Goal: Task Accomplishment & Management: Manage account settings

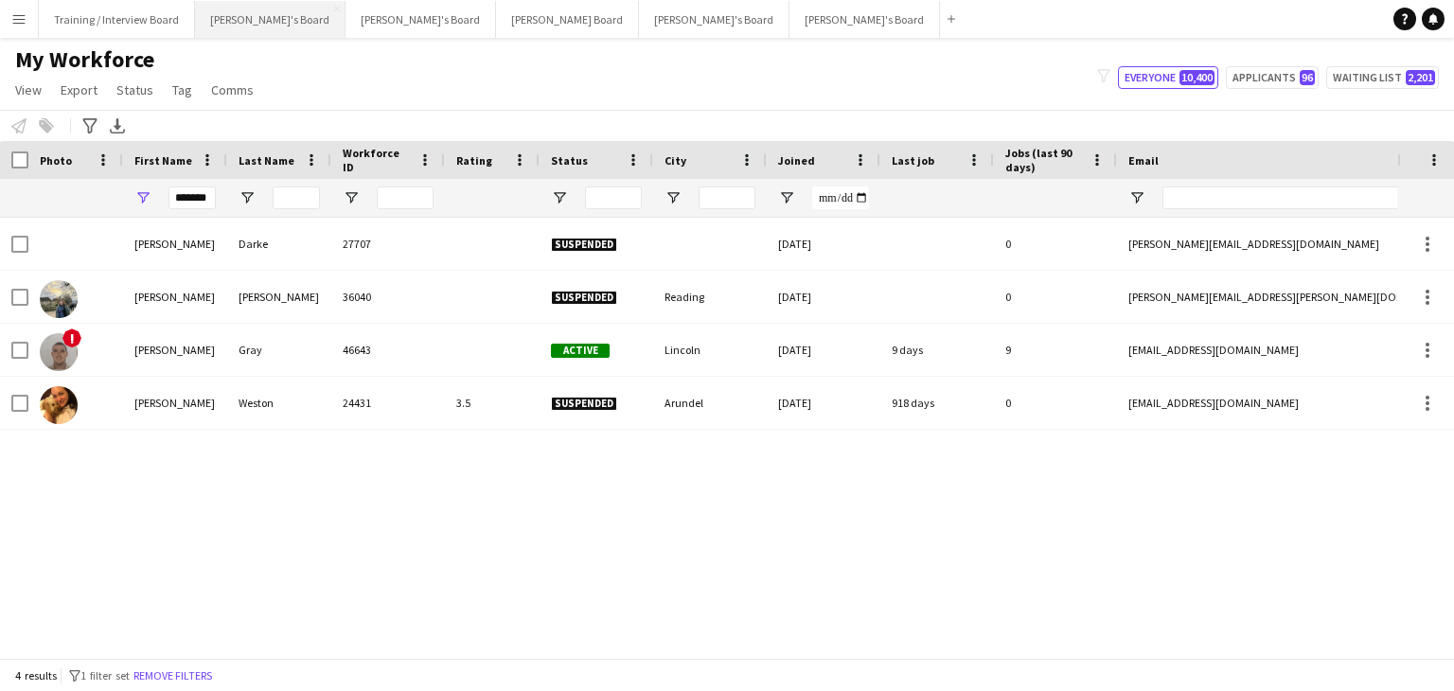
click at [232, 16] on button "[PERSON_NAME]'s Board Close" at bounding box center [270, 19] width 151 height 37
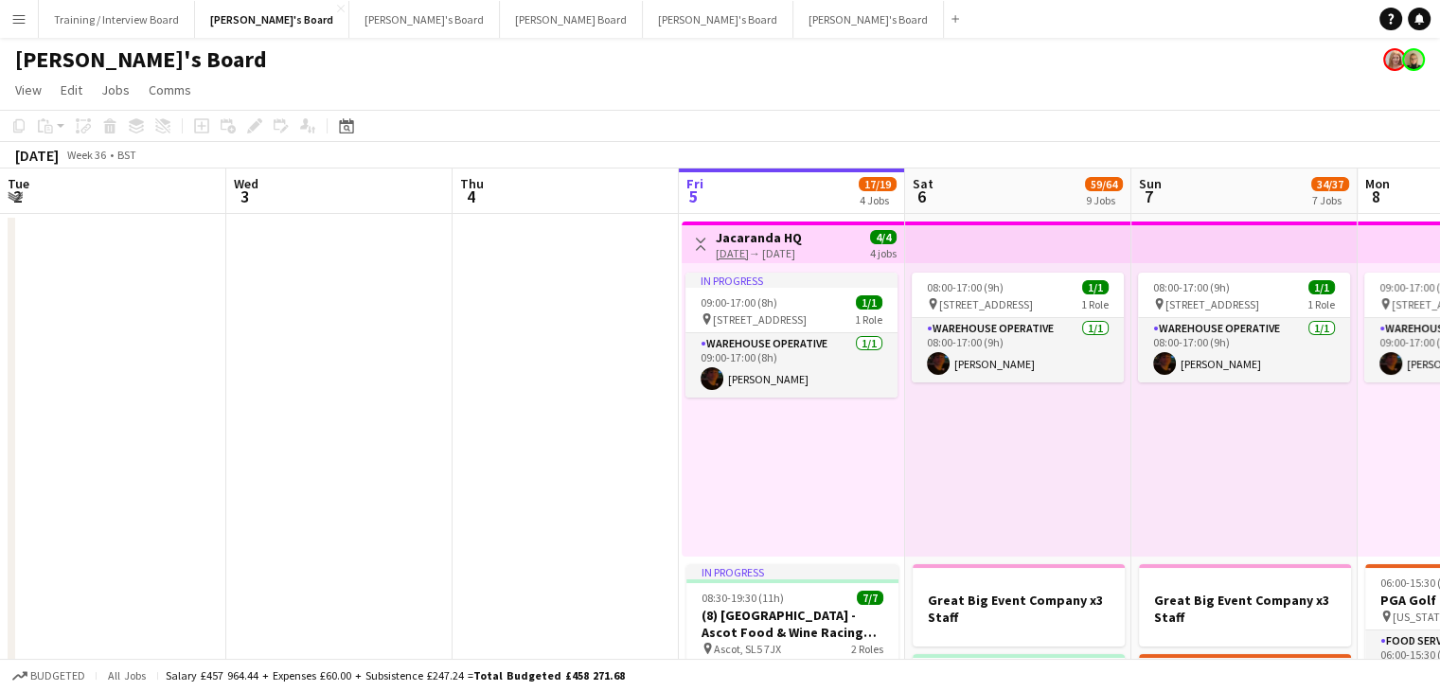
drag, startPoint x: 261, startPoint y: 210, endPoint x: 711, endPoint y: 201, distance: 449.8
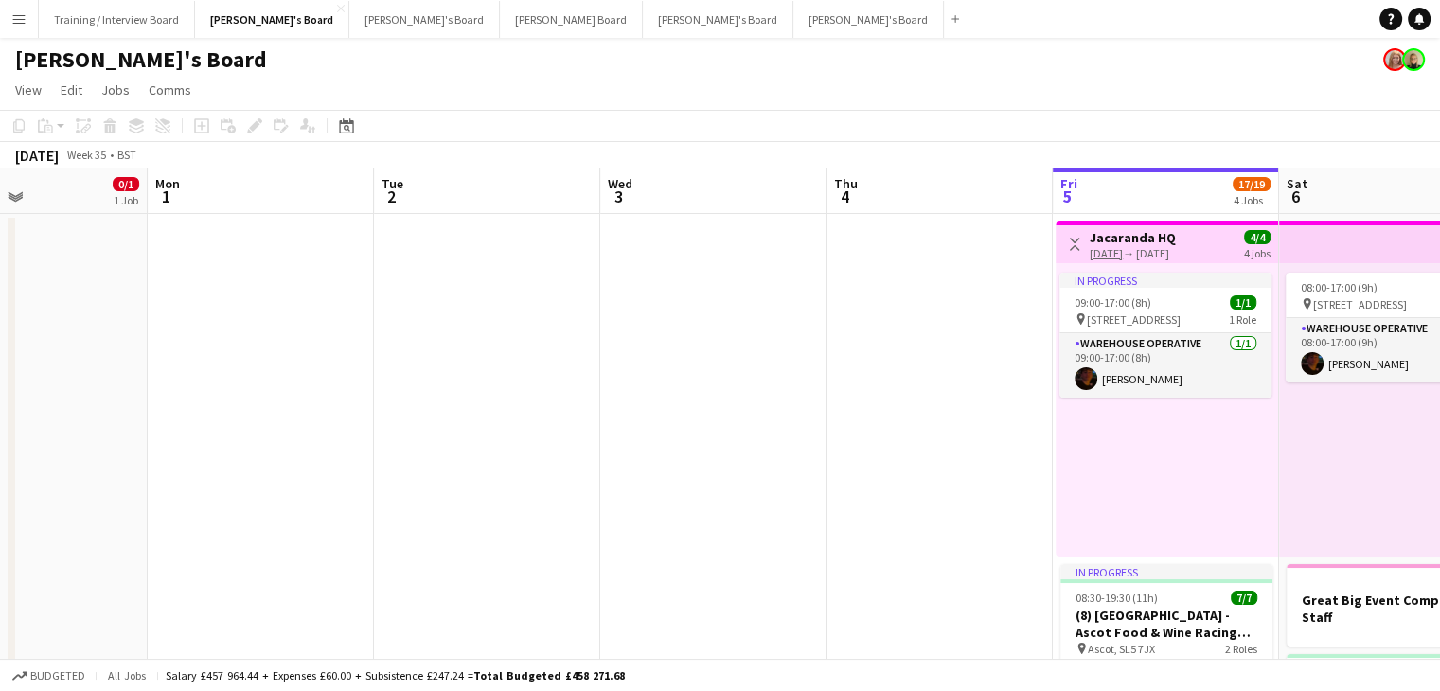
drag, startPoint x: 287, startPoint y: 205, endPoint x: 1210, endPoint y: 230, distance: 923.4
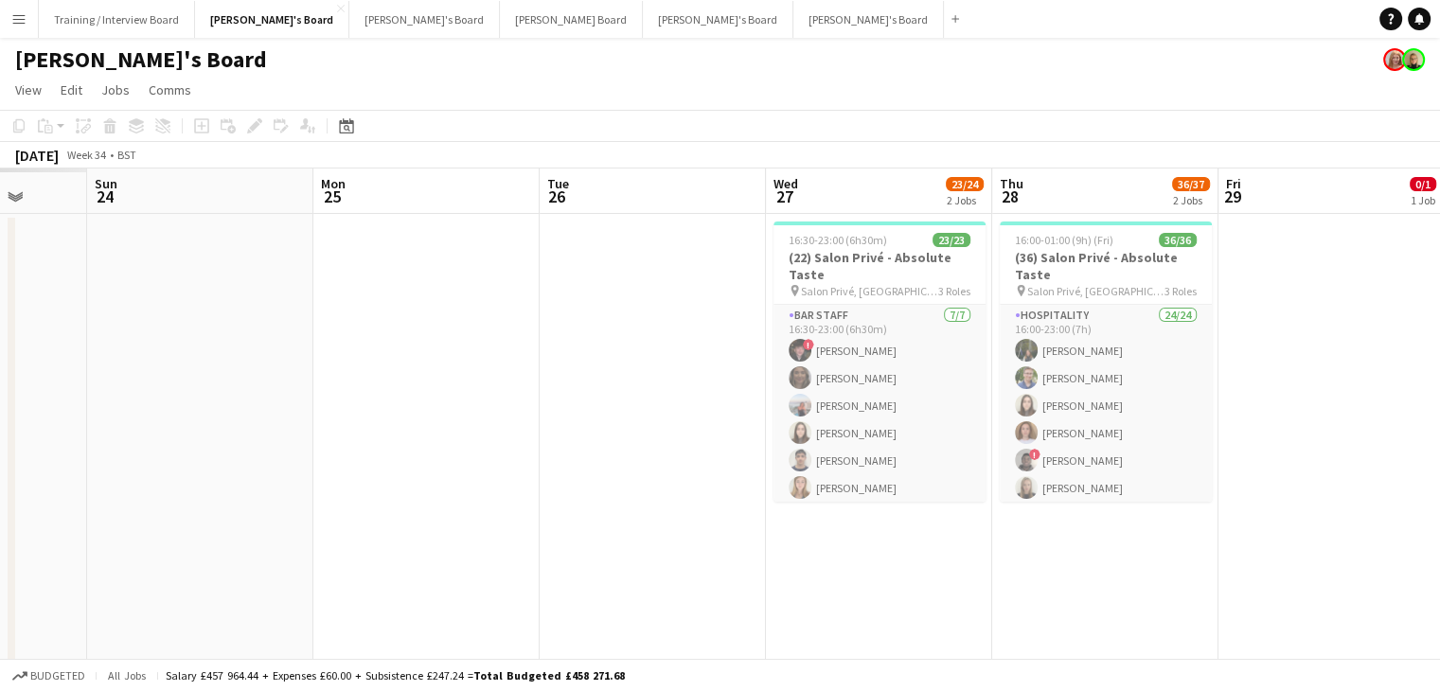
drag, startPoint x: 253, startPoint y: 204, endPoint x: 1235, endPoint y: 202, distance: 981.7
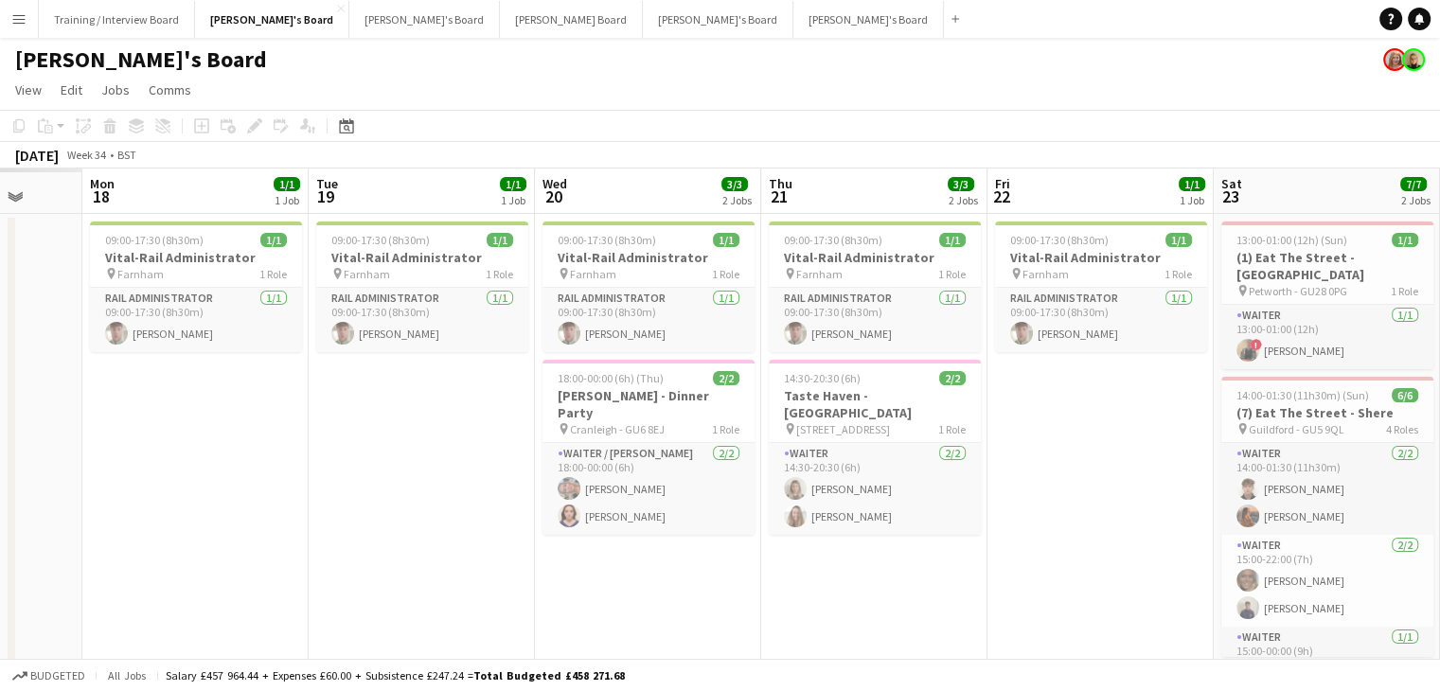
drag, startPoint x: 1071, startPoint y: 214, endPoint x: 1148, endPoint y: 198, distance: 79.3
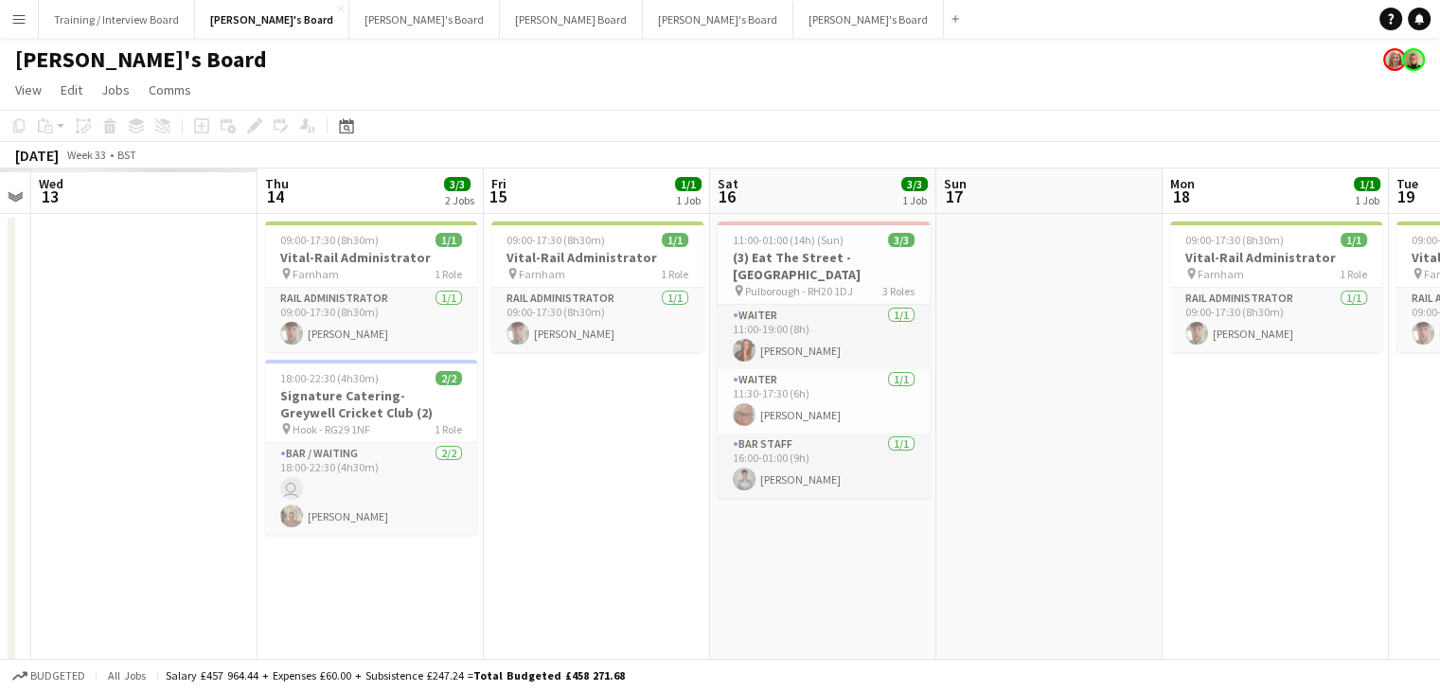
drag, startPoint x: 241, startPoint y: 206, endPoint x: 1159, endPoint y: 210, distance: 917.4
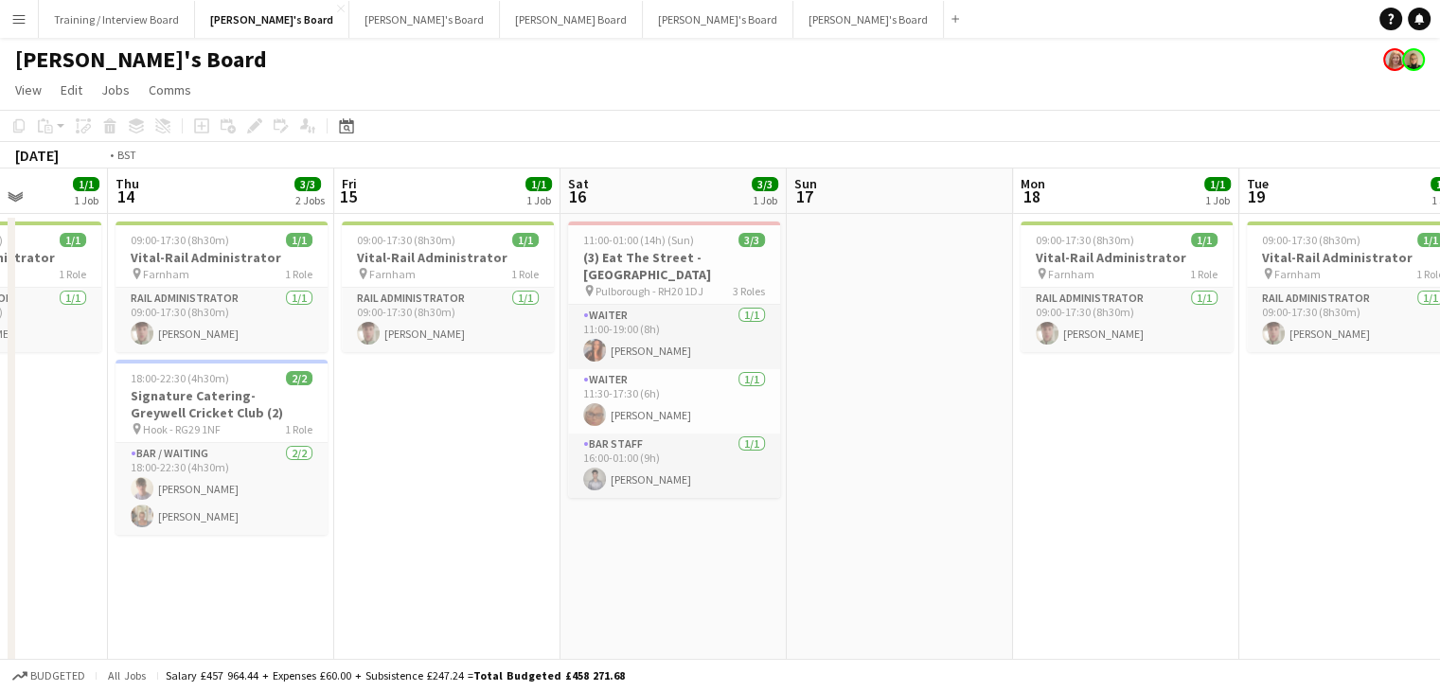
drag, startPoint x: 221, startPoint y: 204, endPoint x: 988, endPoint y: 202, distance: 767.8
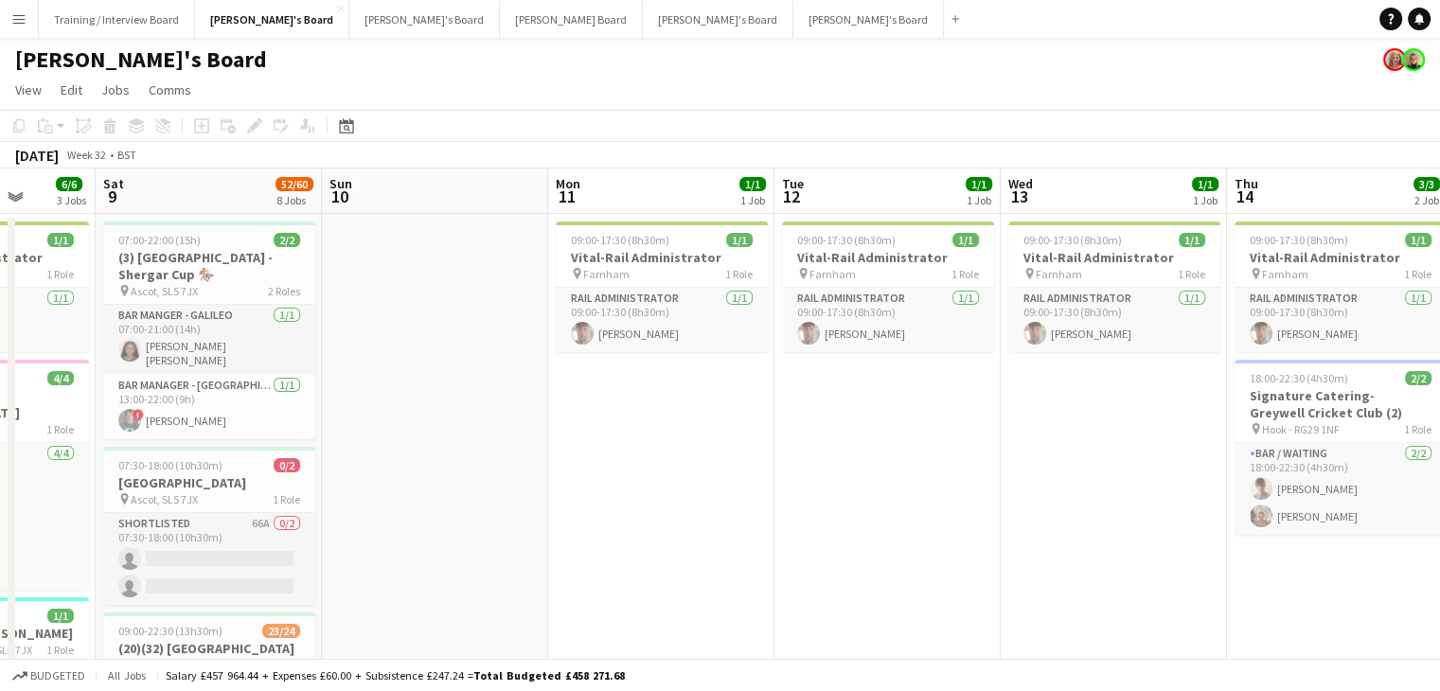
drag, startPoint x: 363, startPoint y: 213, endPoint x: 1008, endPoint y: 196, distance: 645.9
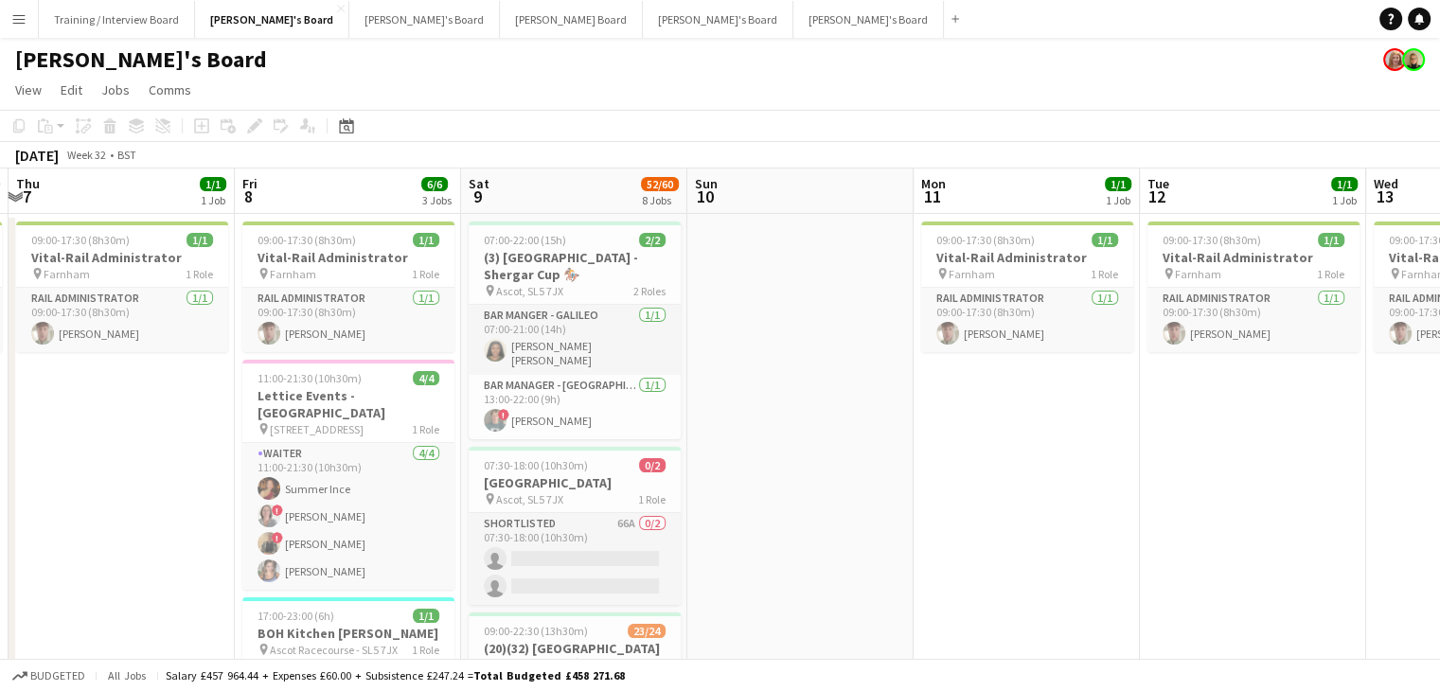
scroll to position [0, 814]
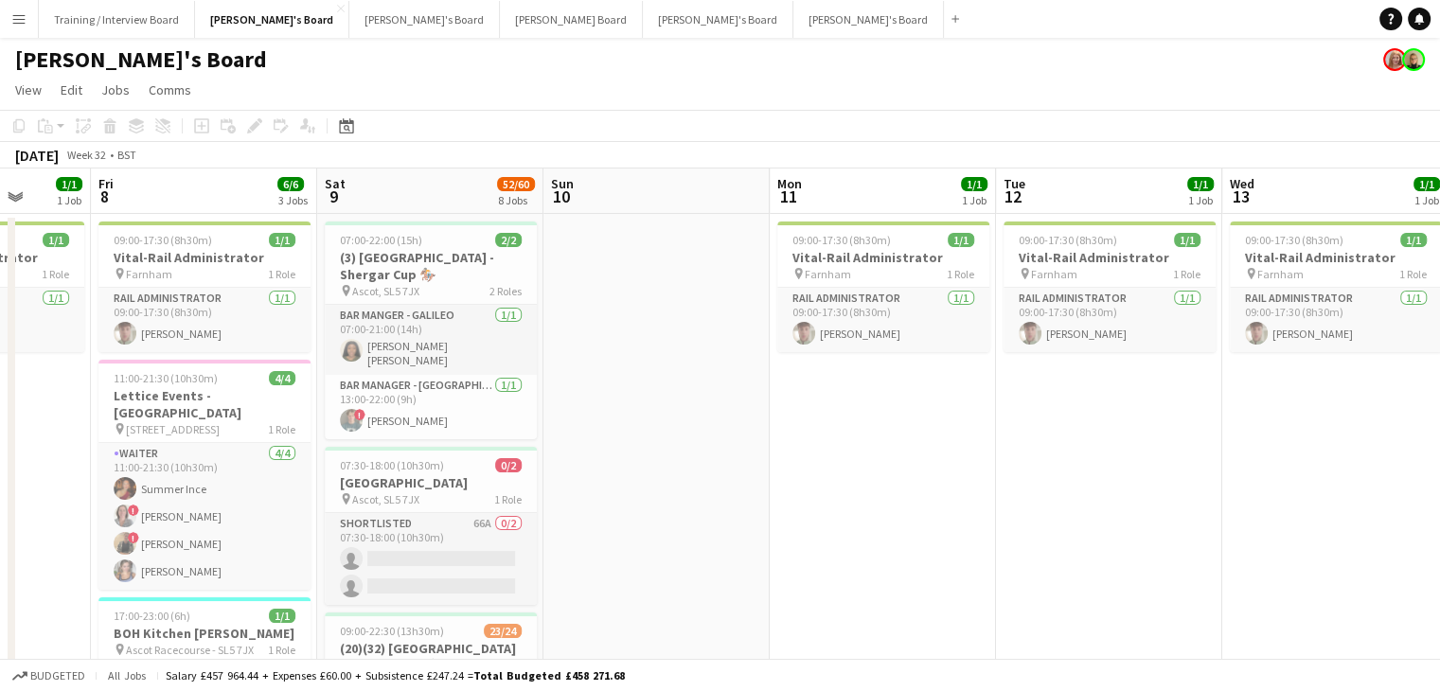
drag, startPoint x: 634, startPoint y: 198, endPoint x: 490, endPoint y: 195, distance: 143.9
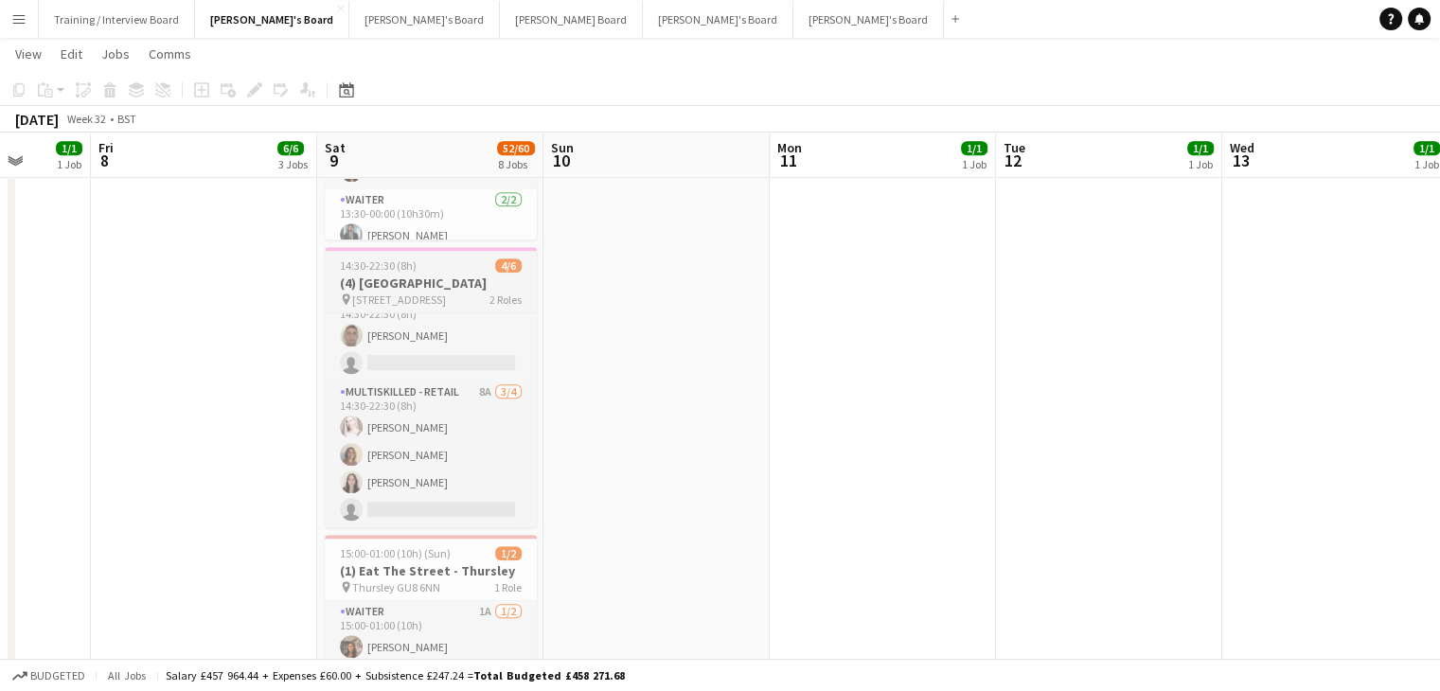
scroll to position [0, 0]
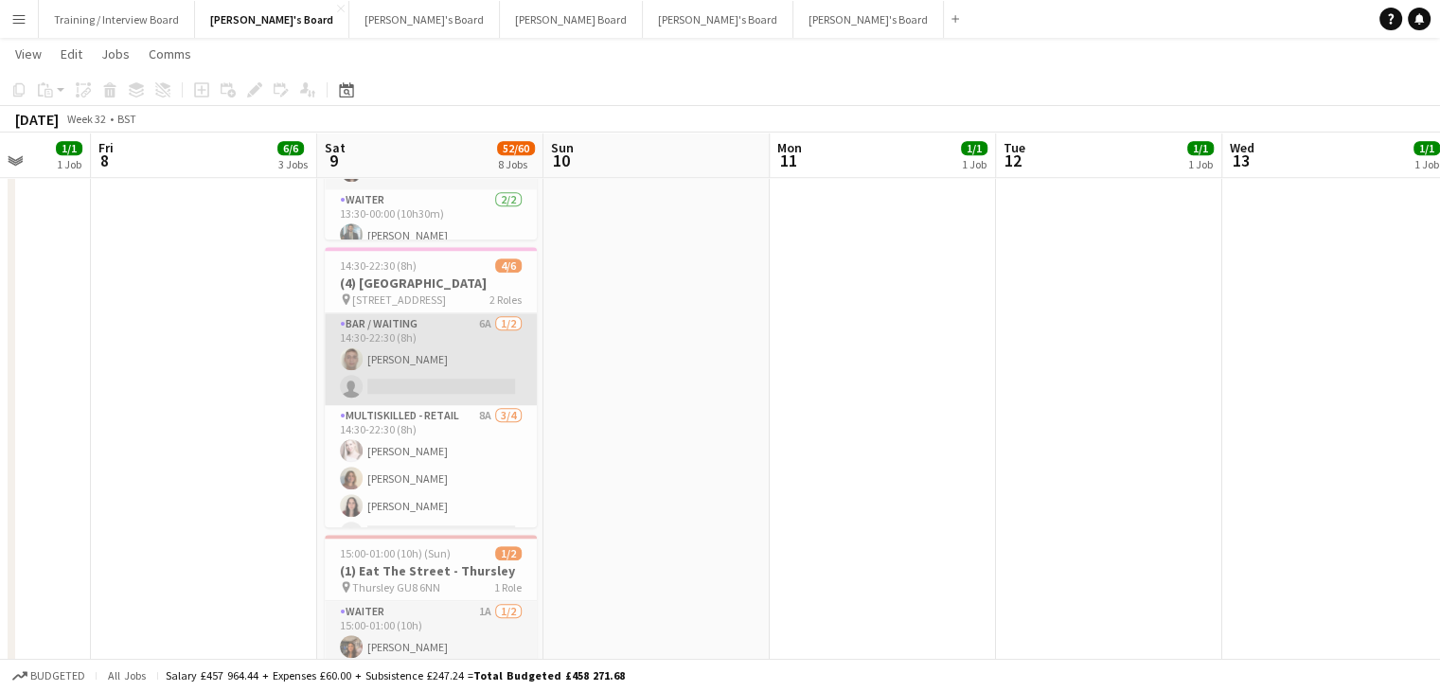
click at [485, 346] on app-card-role "Bar / Waiting 6A [DATE] 14:30-22:30 (8h) [PERSON_NAME] single-neutral-actions" at bounding box center [431, 359] width 212 height 92
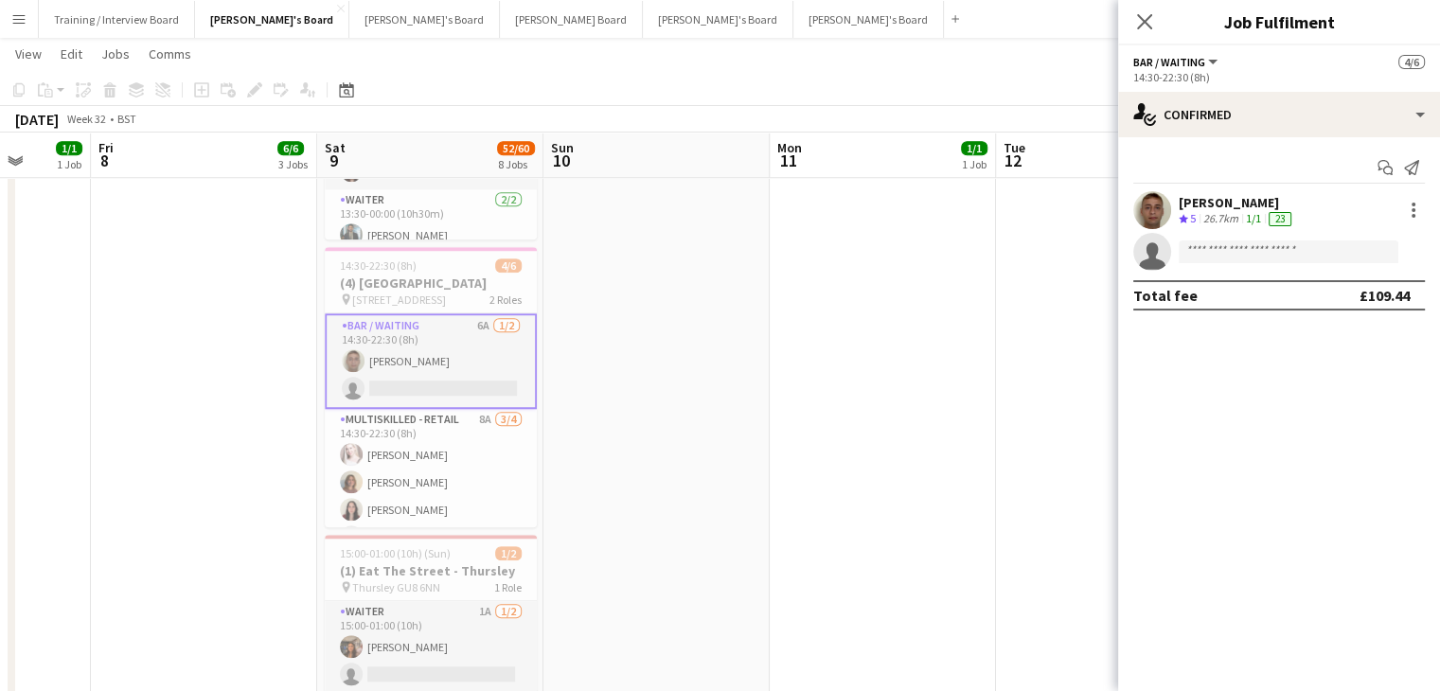
click at [1205, 224] on div "26.7km" at bounding box center [1220, 219] width 43 height 16
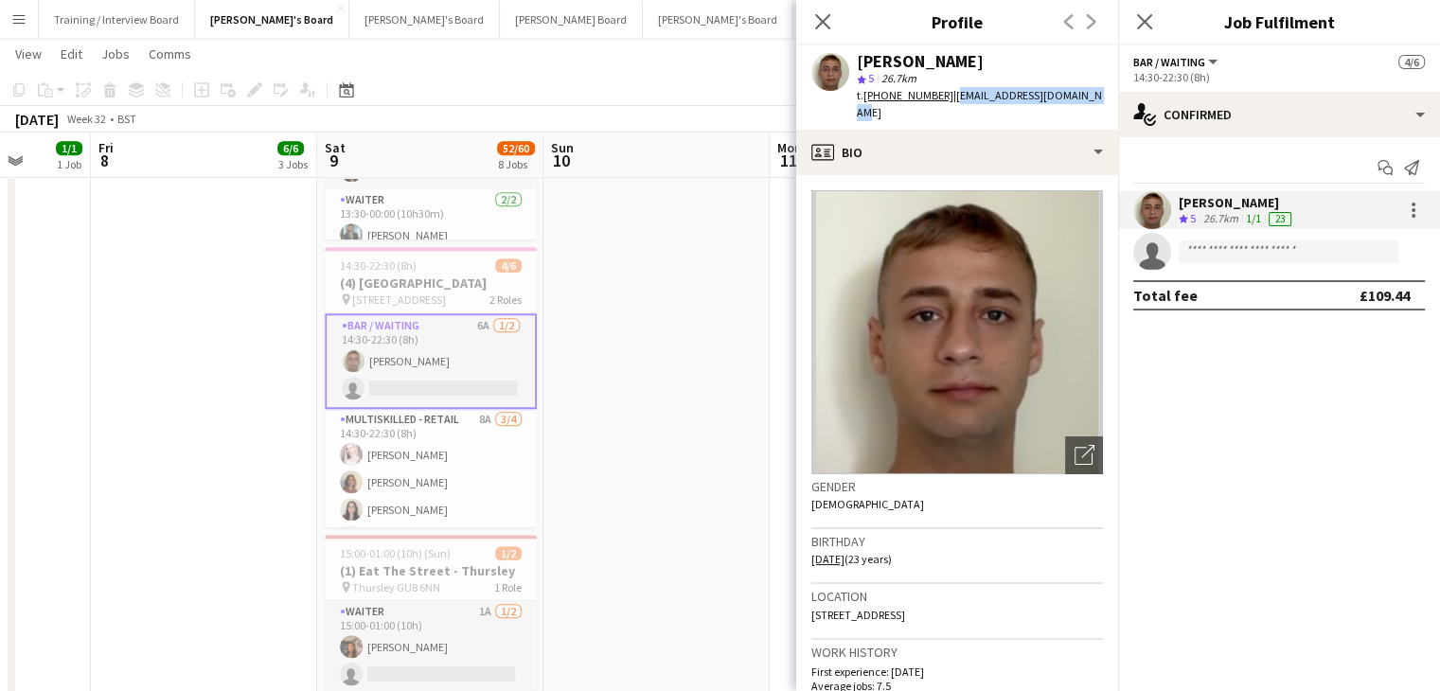
drag, startPoint x: 1092, startPoint y: 96, endPoint x: 947, endPoint y: 107, distance: 145.3
click at [947, 107] on div "[PERSON_NAME] star 5 26.7km t. [PHONE_NUMBER] | [EMAIL_ADDRESS][DOMAIN_NAME]" at bounding box center [957, 87] width 322 height 84
drag, startPoint x: 823, startPoint y: 16, endPoint x: 836, endPoint y: 18, distance: 13.4
click at [824, 16] on icon "Close pop-in" at bounding box center [822, 21] width 15 height 15
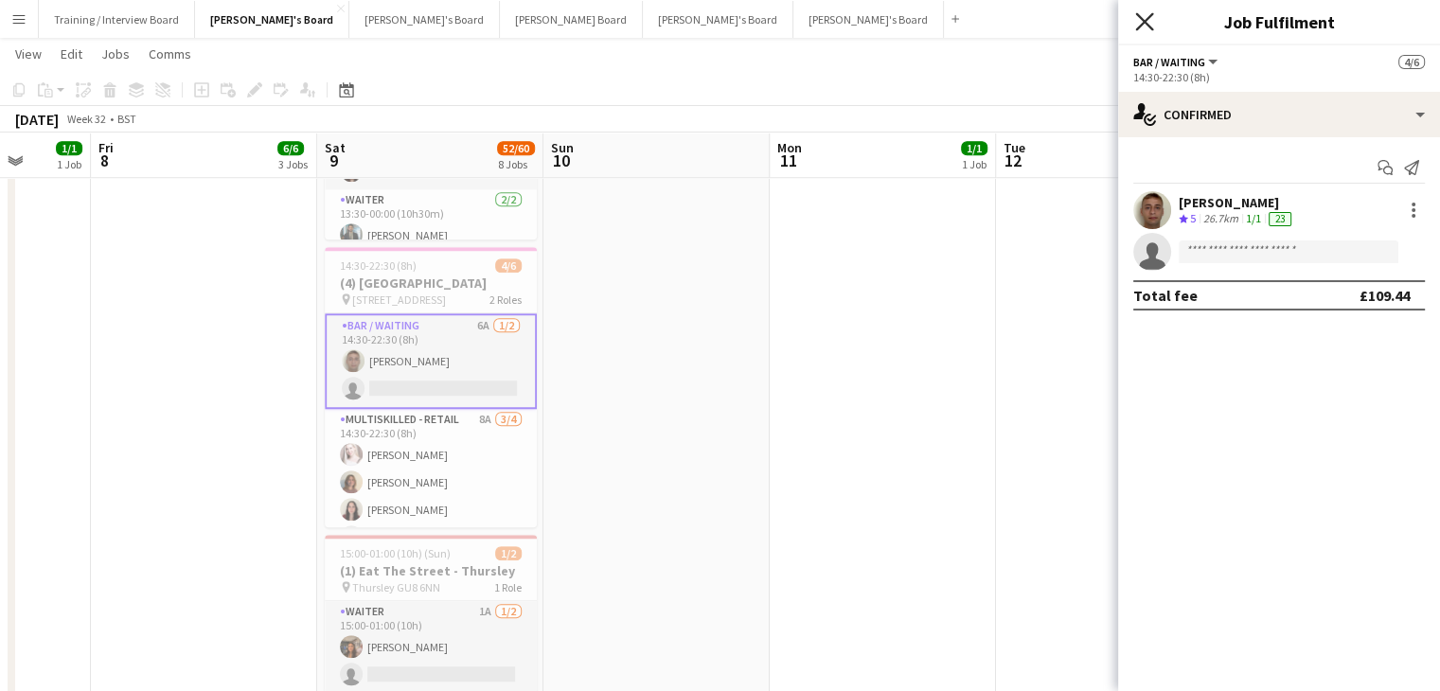
click at [1147, 16] on icon at bounding box center [1144, 21] width 18 height 18
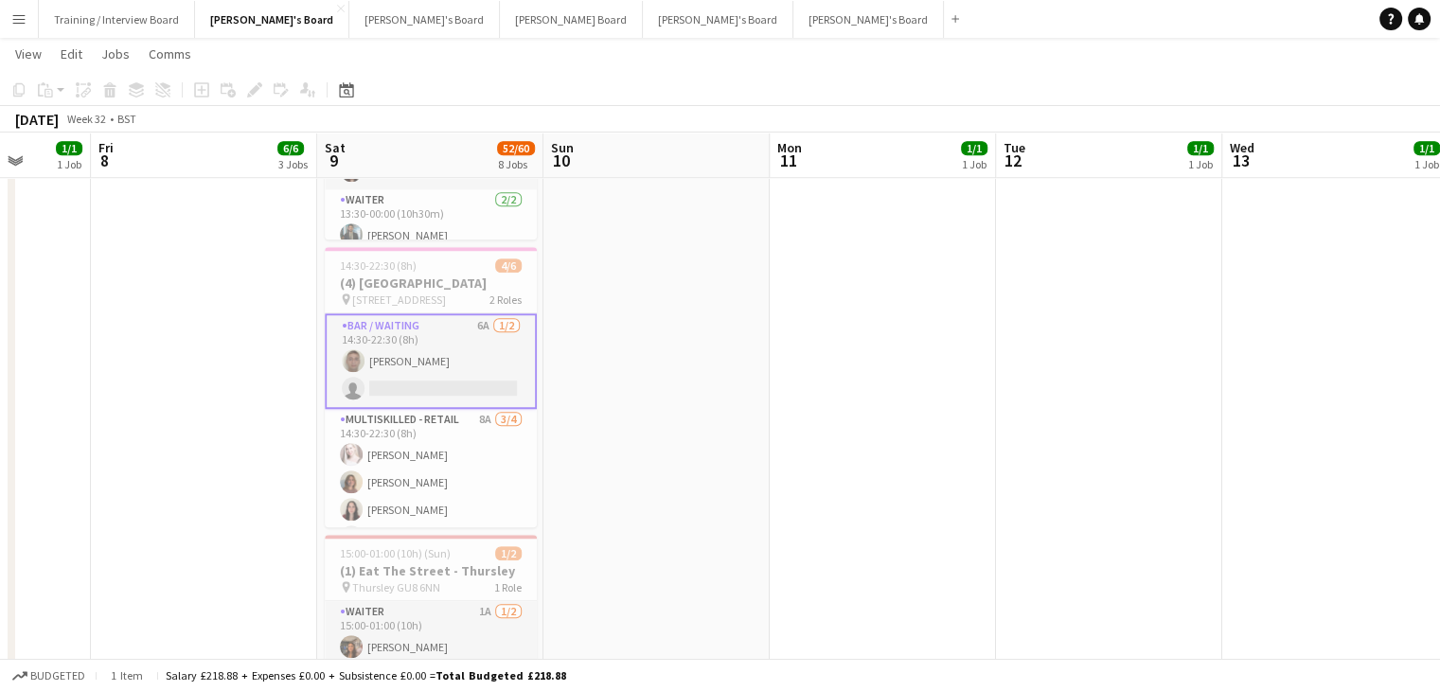
click at [26, 23] on app-icon "Menu" at bounding box center [18, 18] width 15 height 15
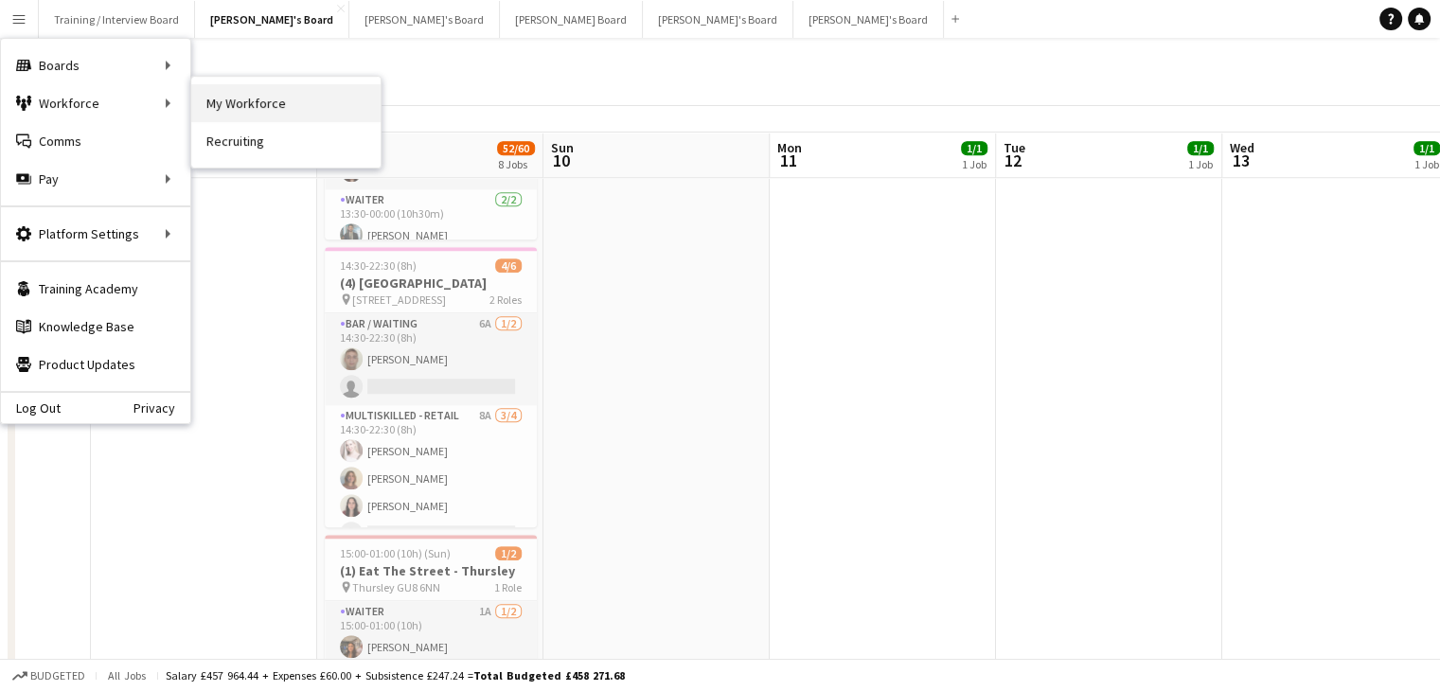
click at [314, 99] on link "My Workforce" at bounding box center [285, 103] width 189 height 38
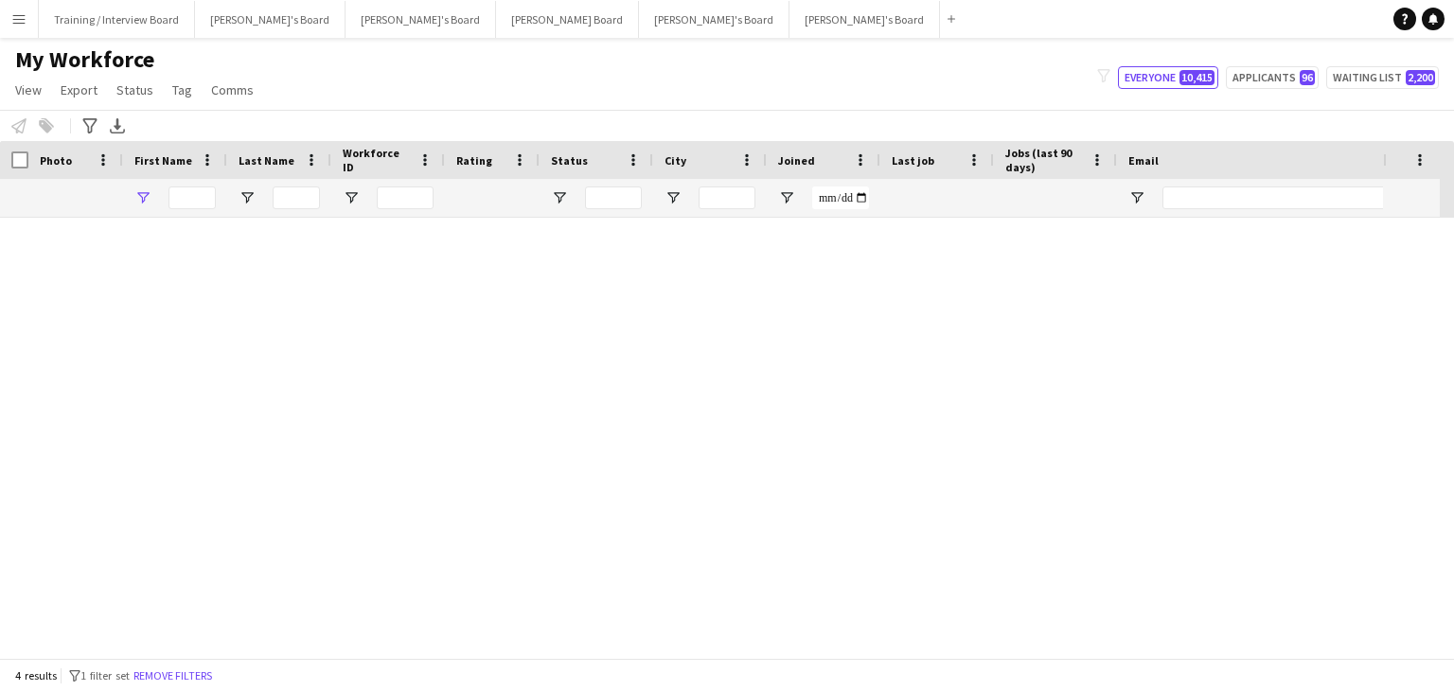
type input "*******"
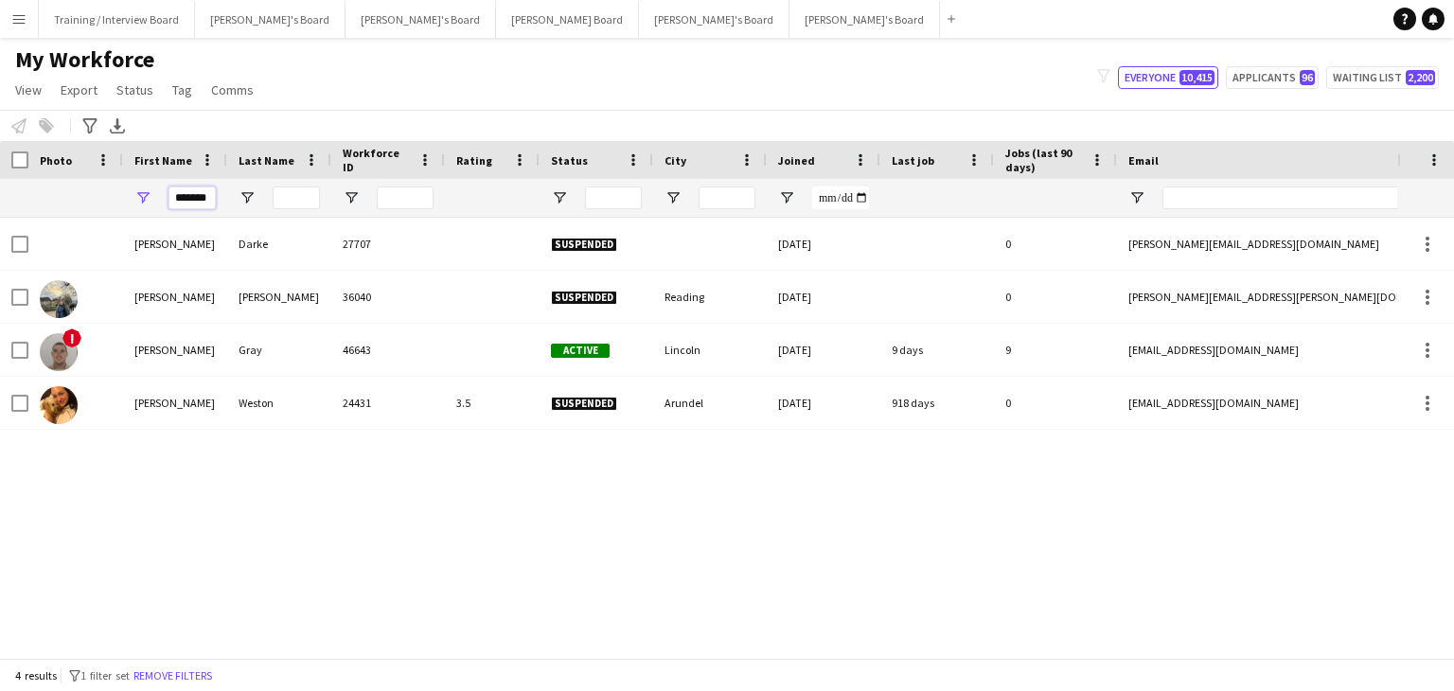
drag, startPoint x: 211, startPoint y: 198, endPoint x: 160, endPoint y: 202, distance: 51.3
click at [160, 202] on div "*******" at bounding box center [175, 198] width 104 height 38
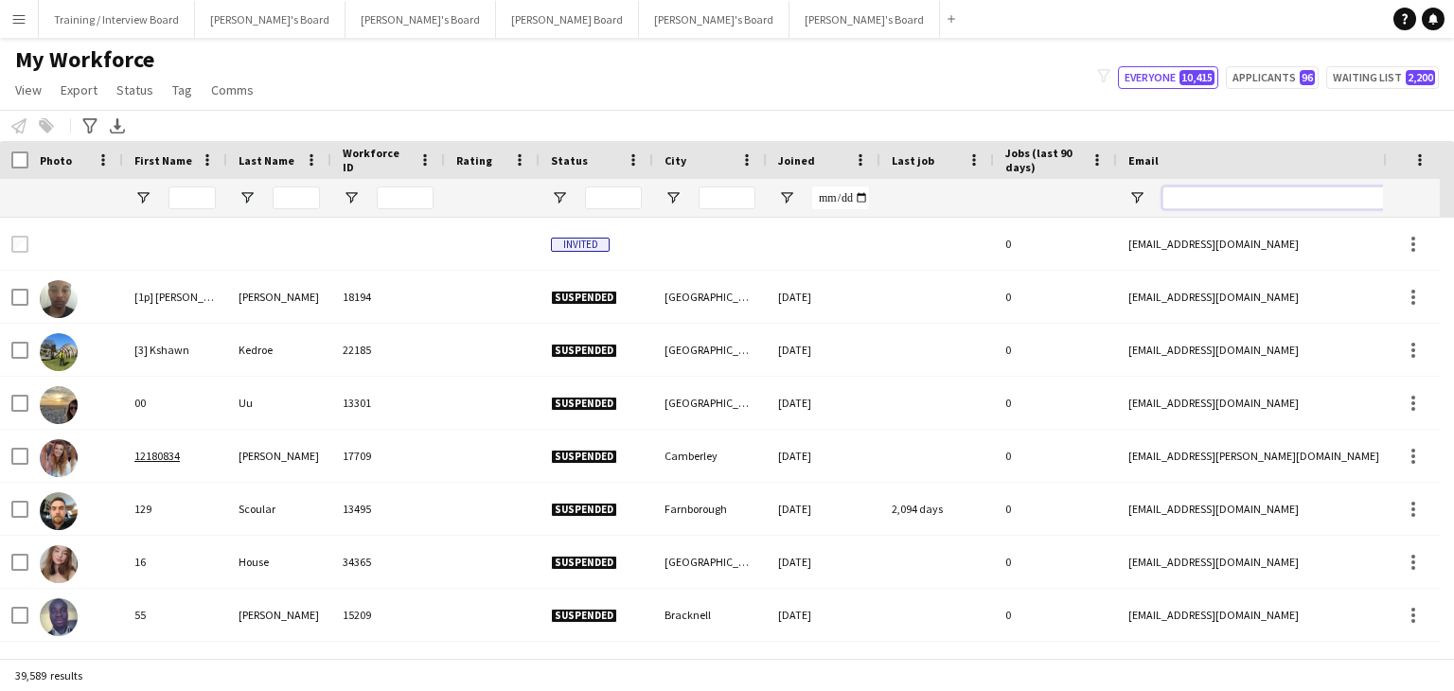
click at [1223, 199] on input "Email Filter Input" at bounding box center [1324, 198] width 322 height 23
paste input "**********"
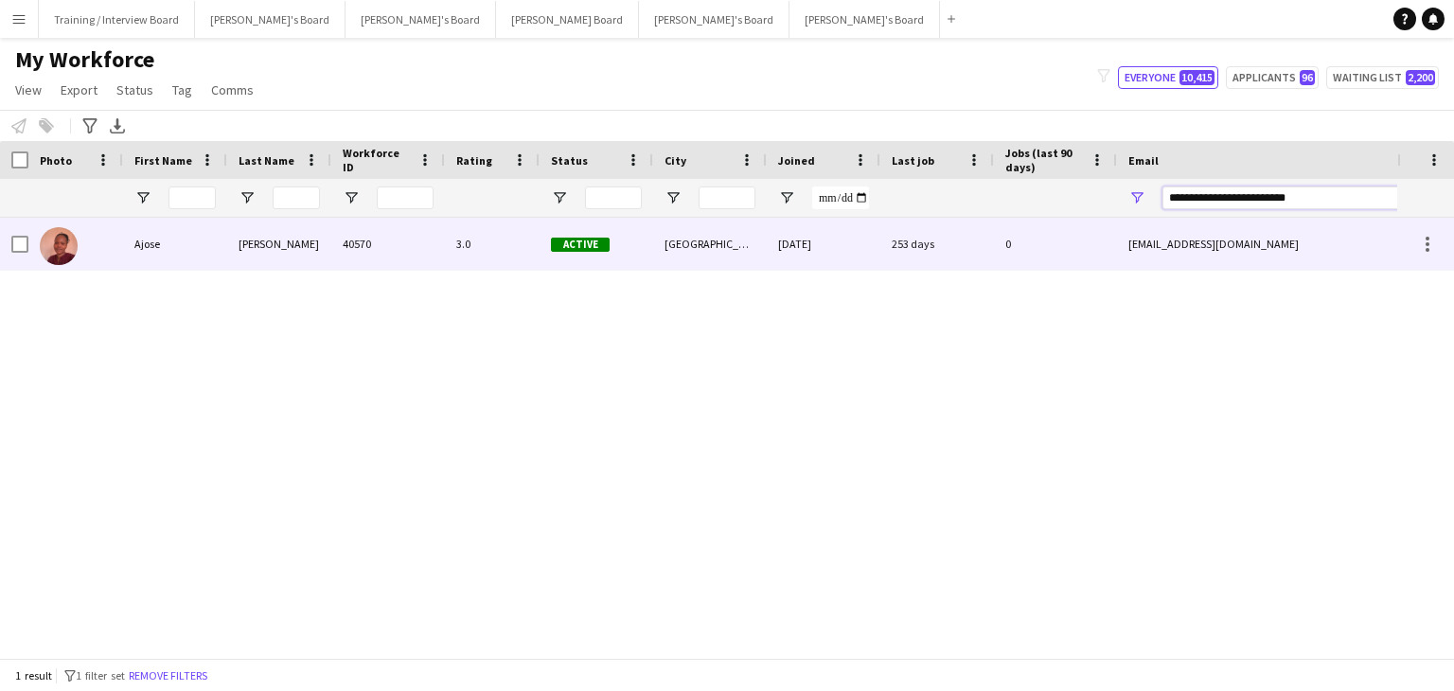
type input "**********"
click at [617, 251] on div "Active" at bounding box center [597, 244] width 114 height 52
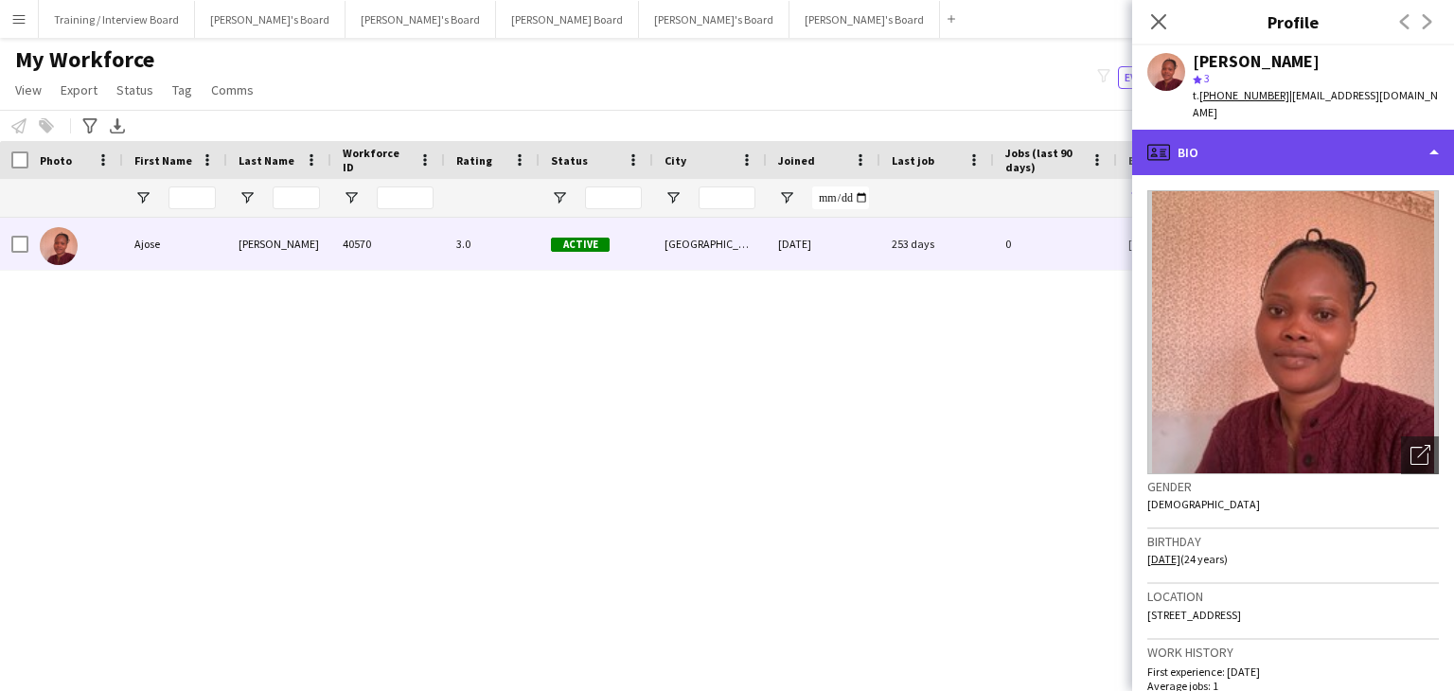
click at [1236, 152] on div "profile Bio" at bounding box center [1293, 152] width 322 height 45
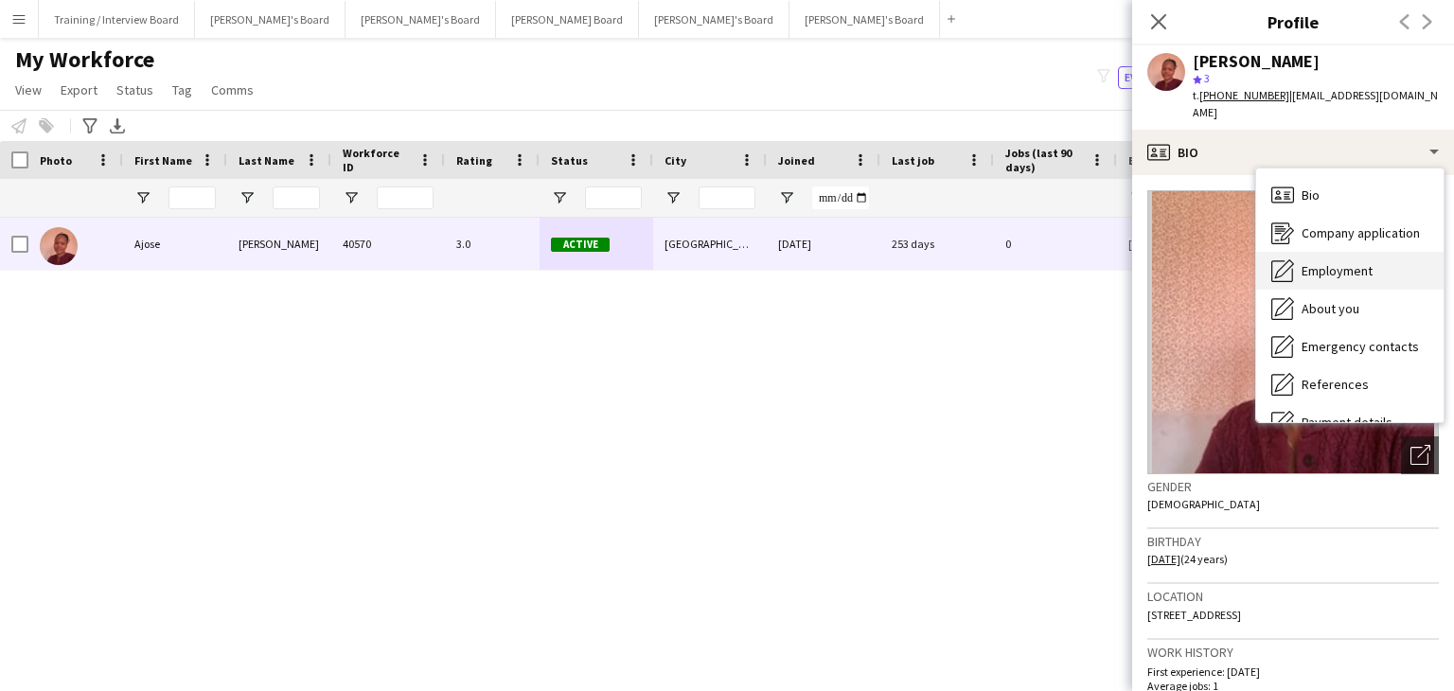
click at [1355, 262] on span "Employment" at bounding box center [1337, 270] width 71 height 17
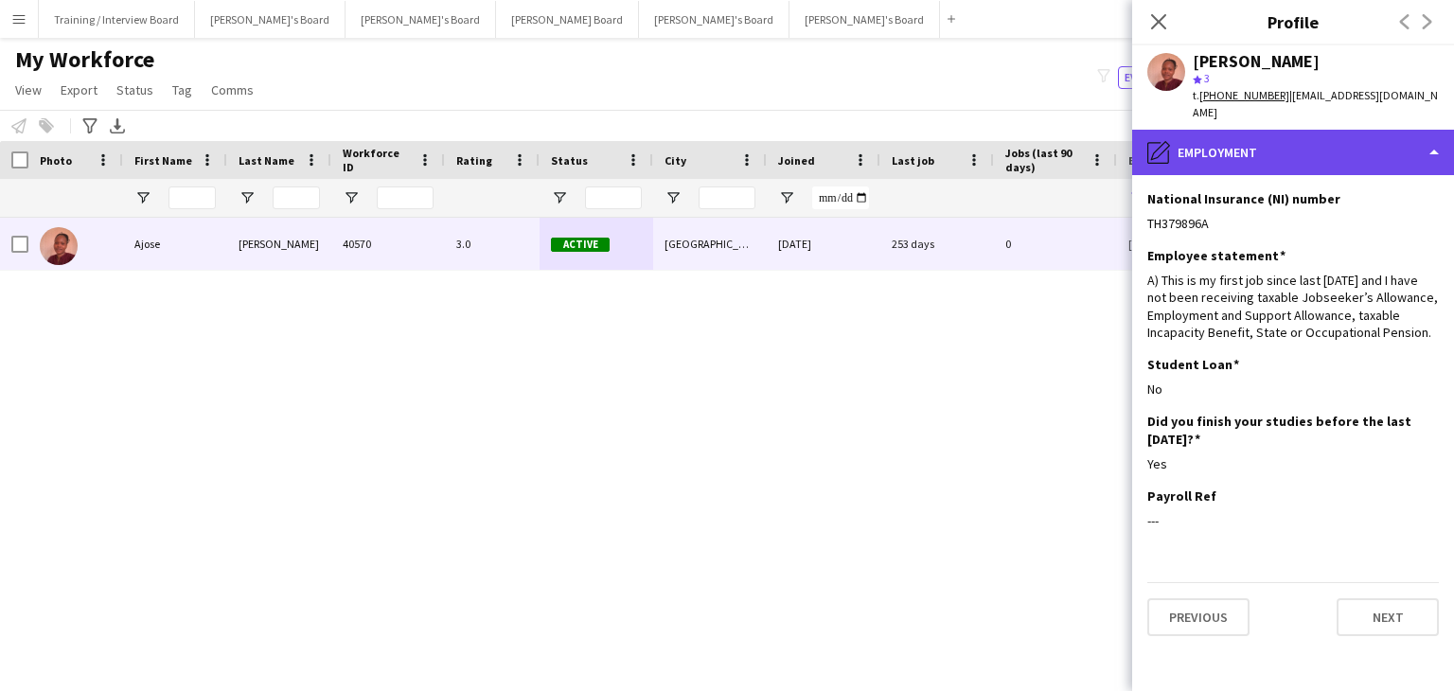
click at [1281, 137] on div "pencil4 Employment" at bounding box center [1293, 152] width 322 height 45
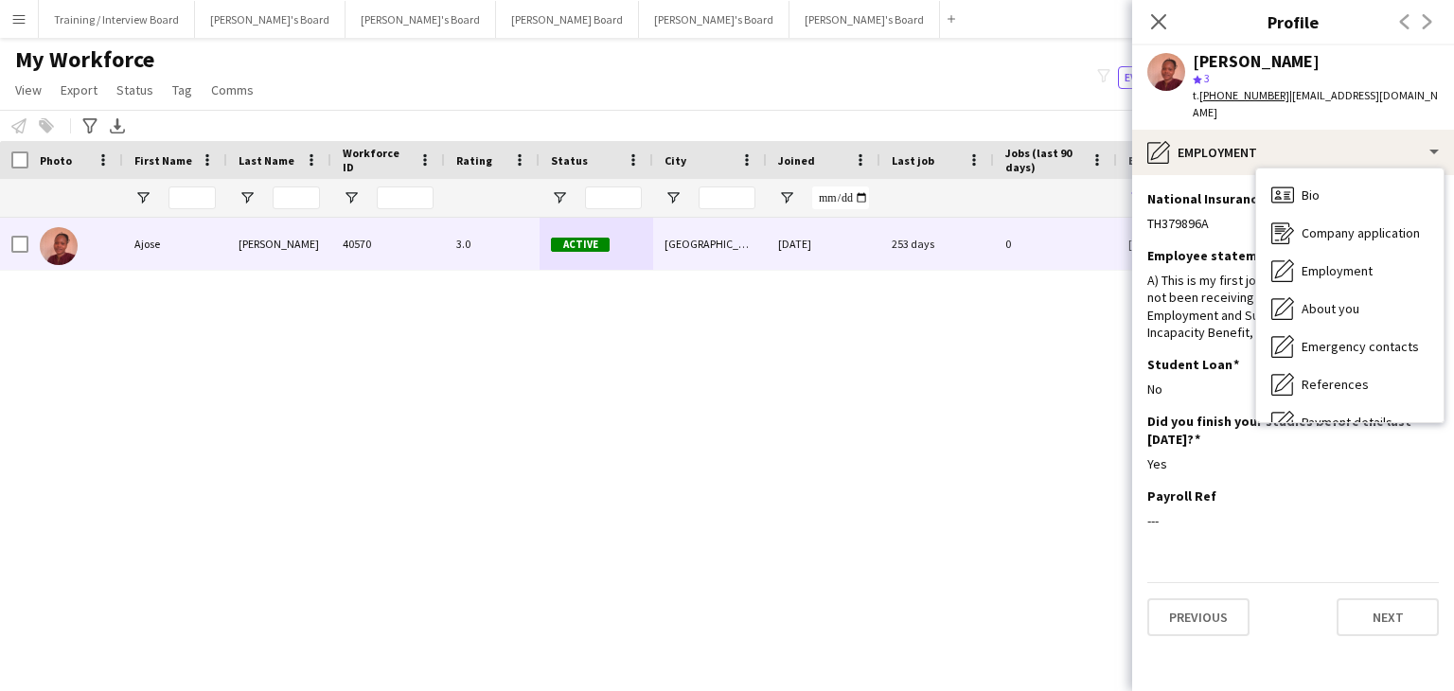
drag, startPoint x: 1216, startPoint y: 202, endPoint x: 1147, endPoint y: 203, distance: 68.2
click at [1147, 215] on div "TH379896A" at bounding box center [1293, 223] width 292 height 17
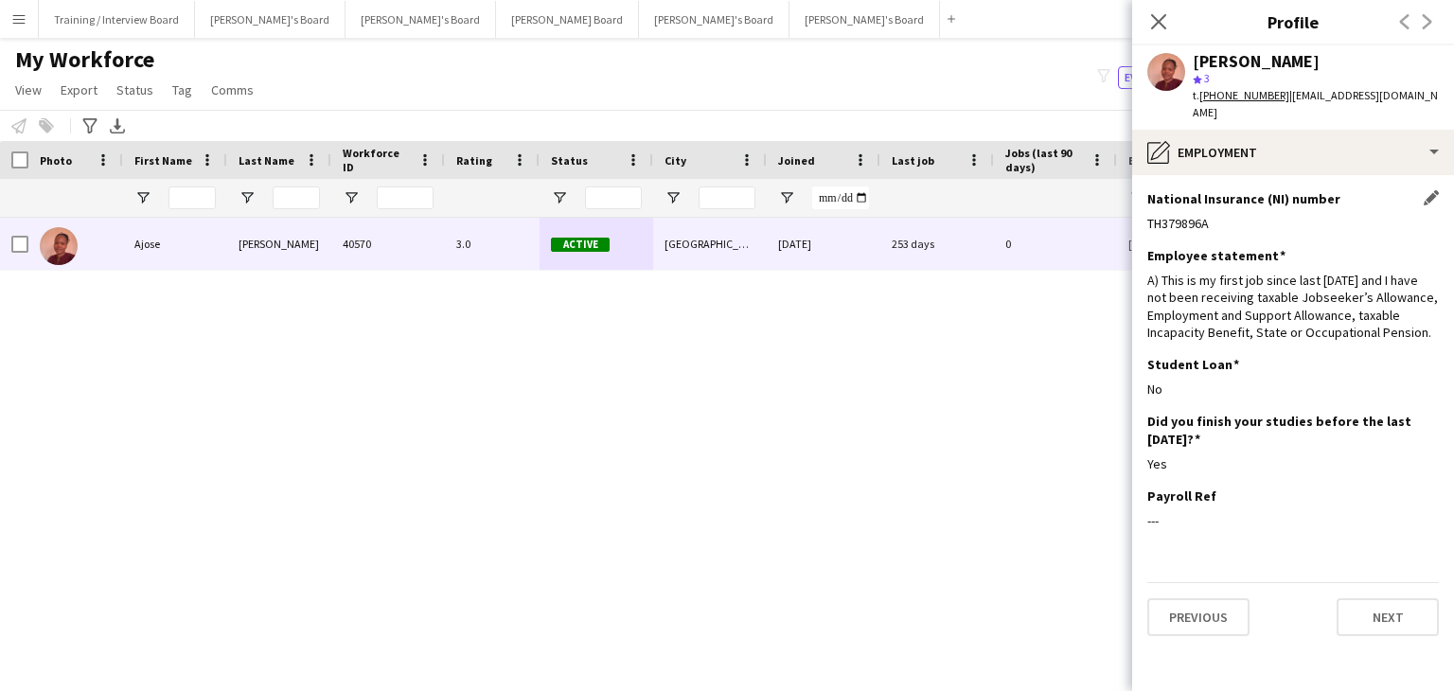
copy div "TH379896A"
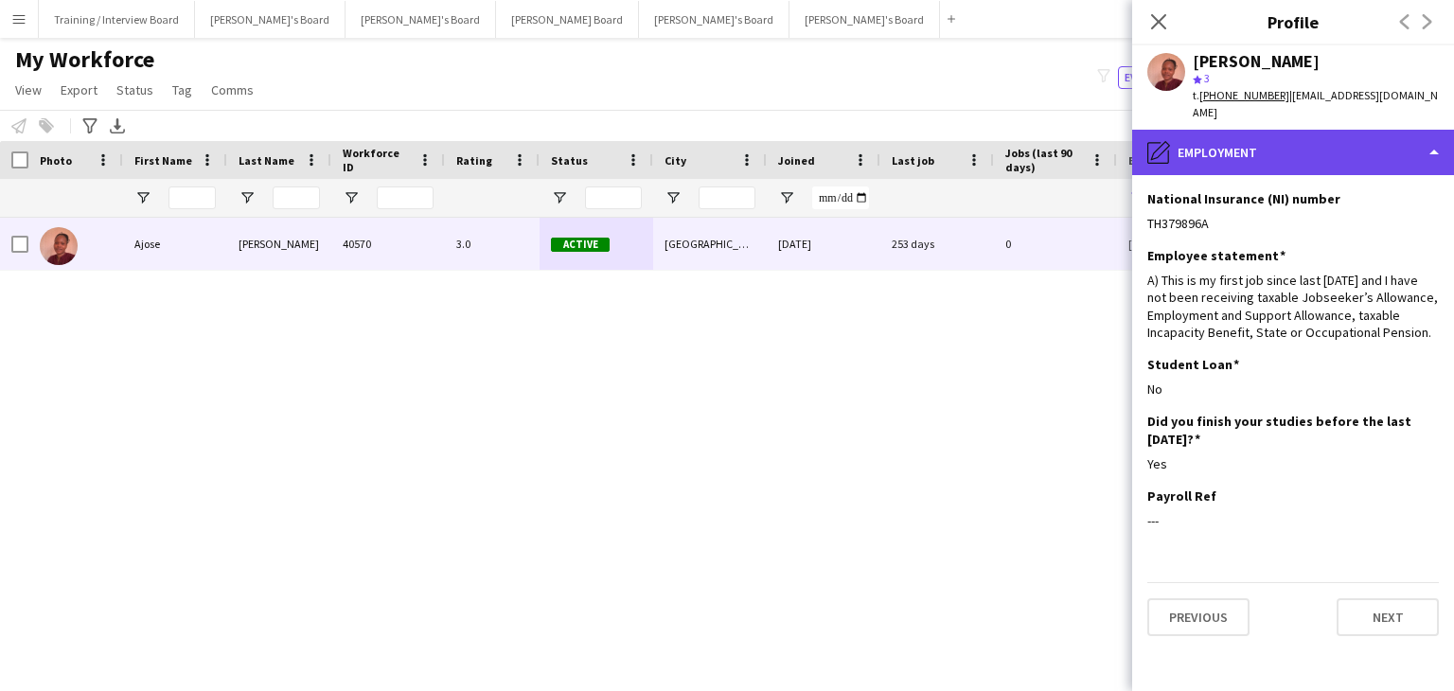
click at [1232, 150] on div "pencil4 Employment" at bounding box center [1293, 152] width 322 height 45
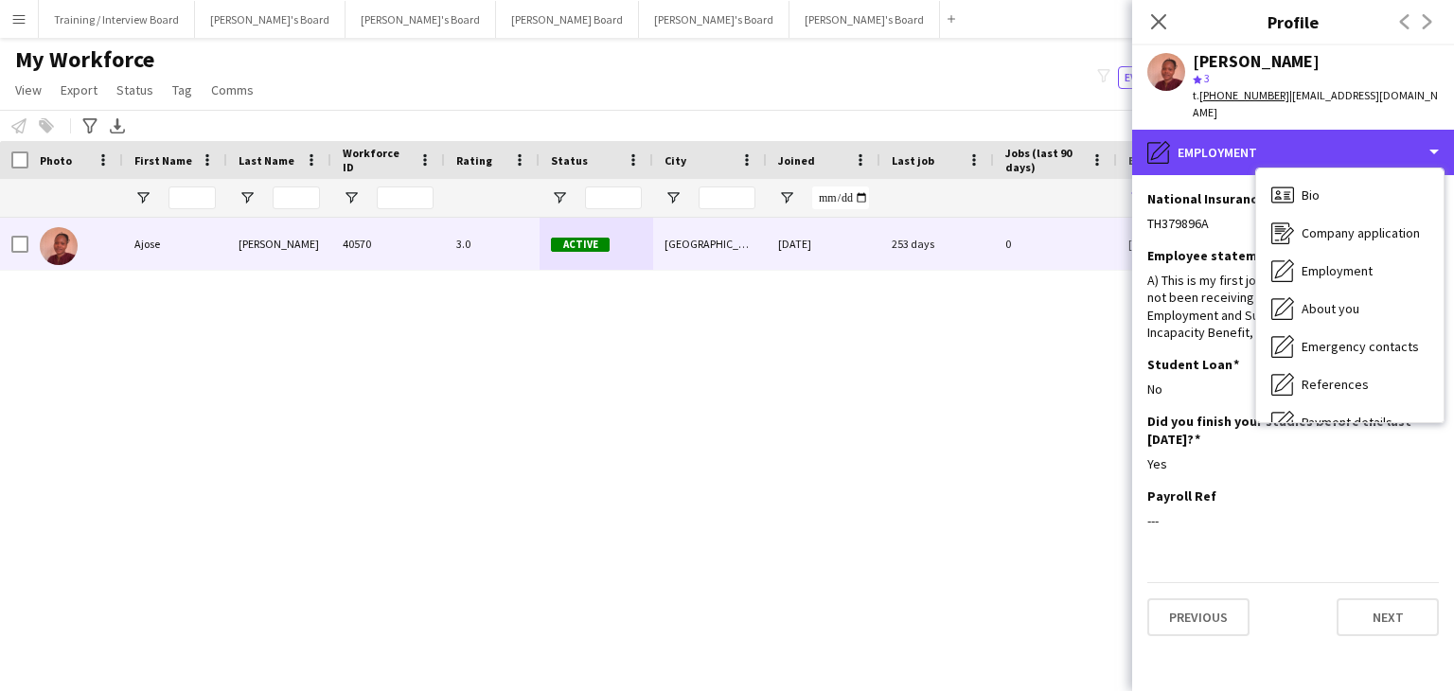
scroll to position [254, 0]
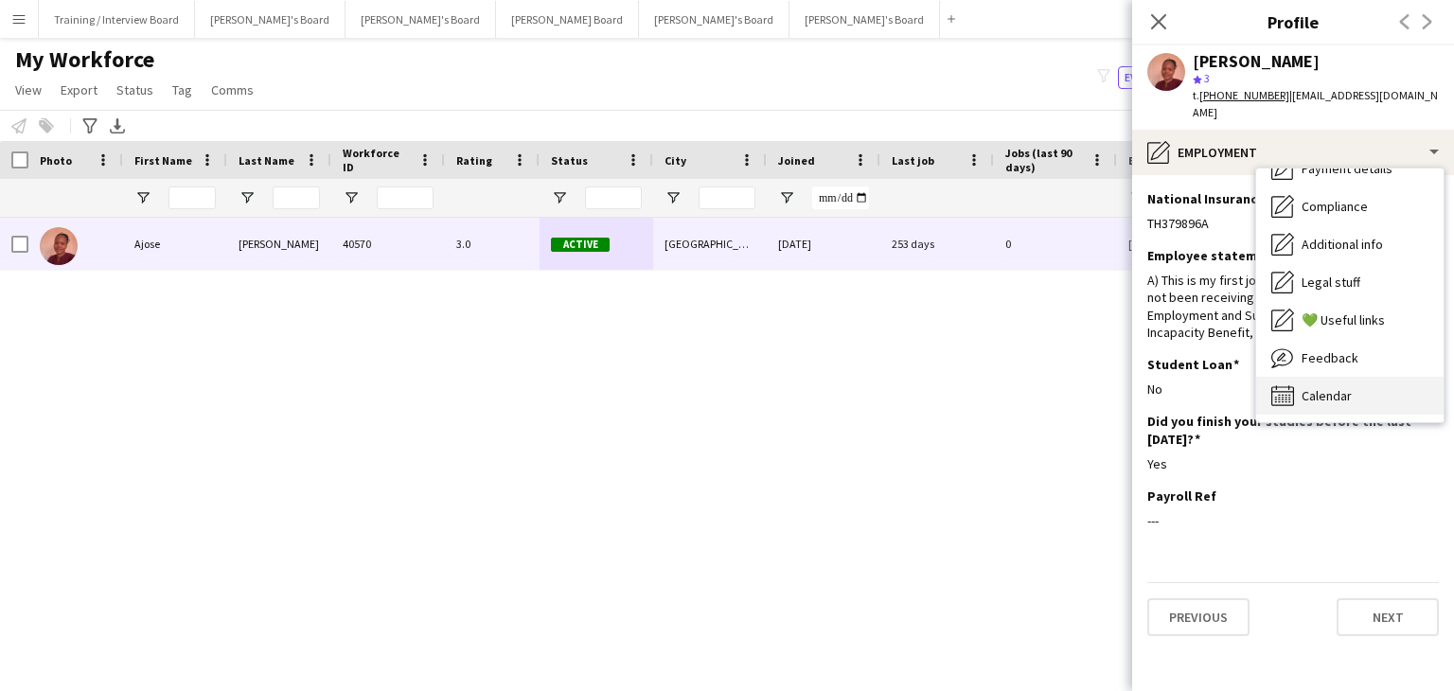
click at [1393, 388] on div "Calendar Calendar" at bounding box center [1349, 396] width 187 height 38
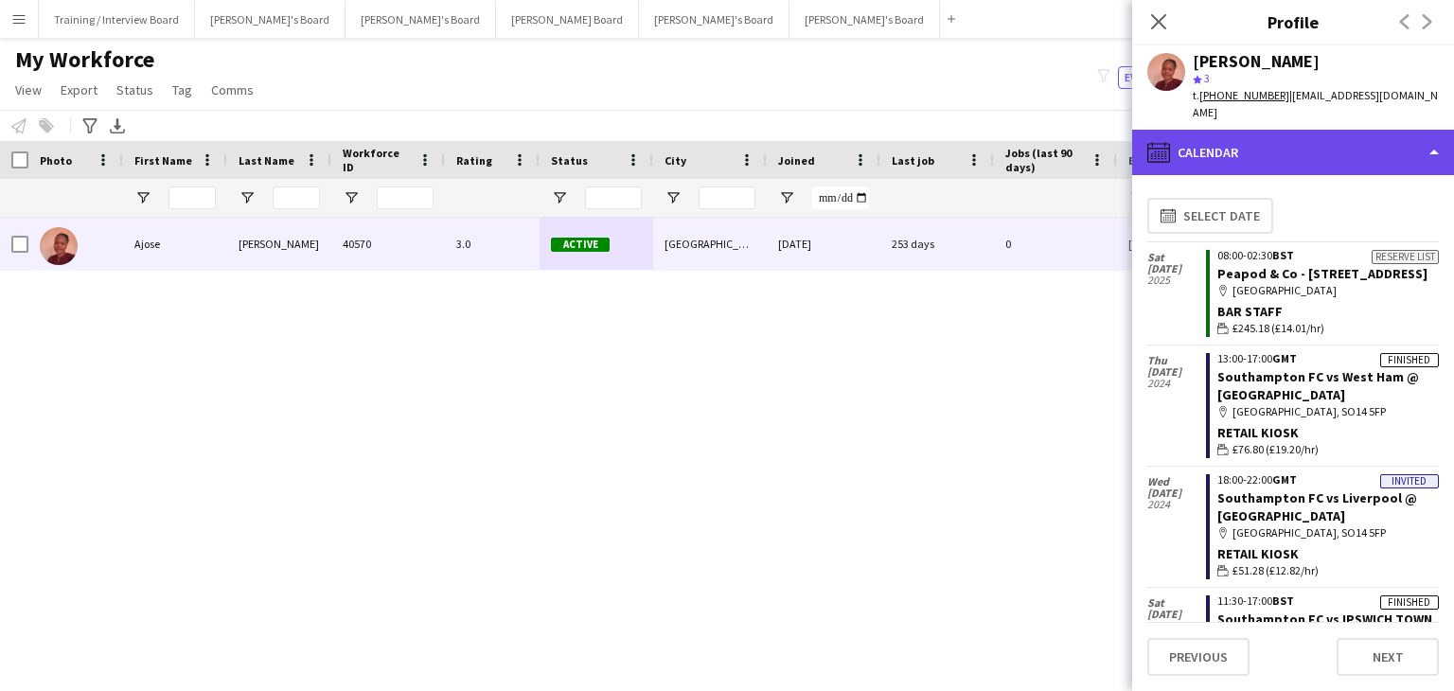
click at [1299, 133] on div "calendar-full Calendar" at bounding box center [1293, 152] width 322 height 45
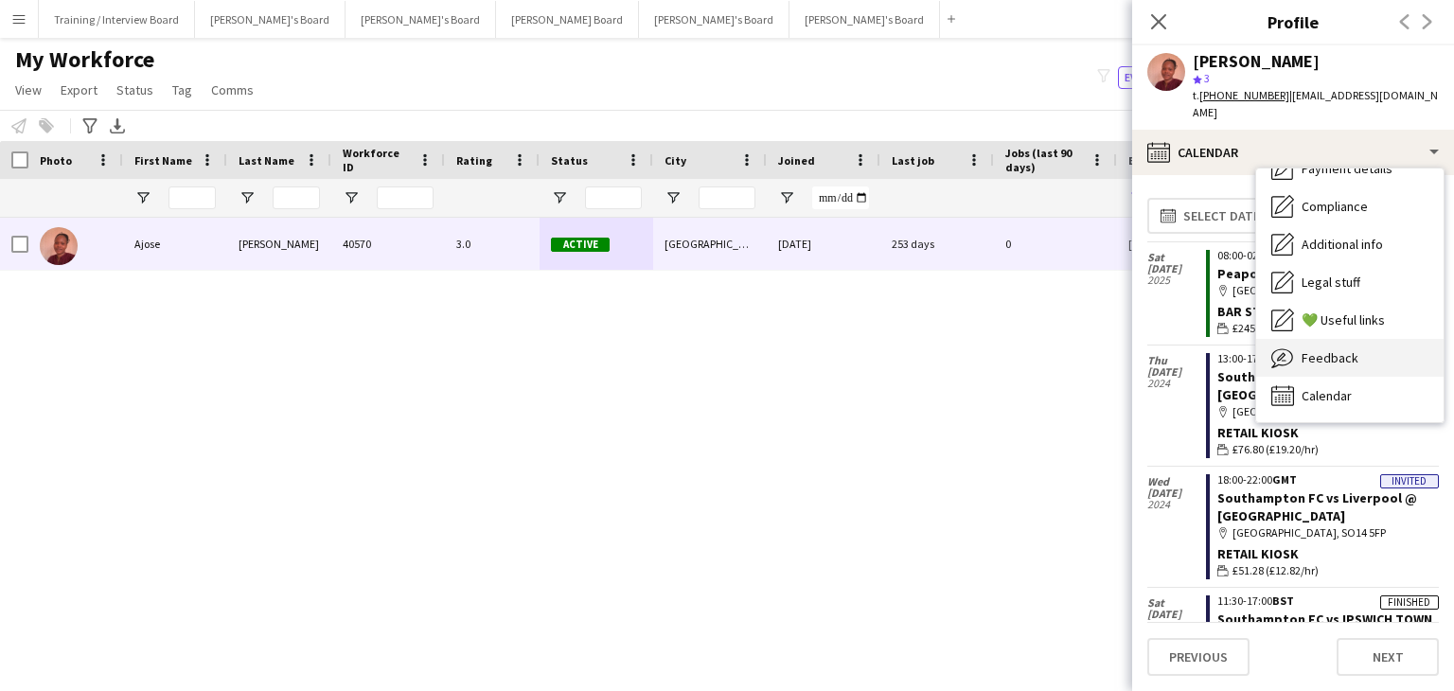
click at [1349, 349] on span "Feedback" at bounding box center [1330, 357] width 57 height 17
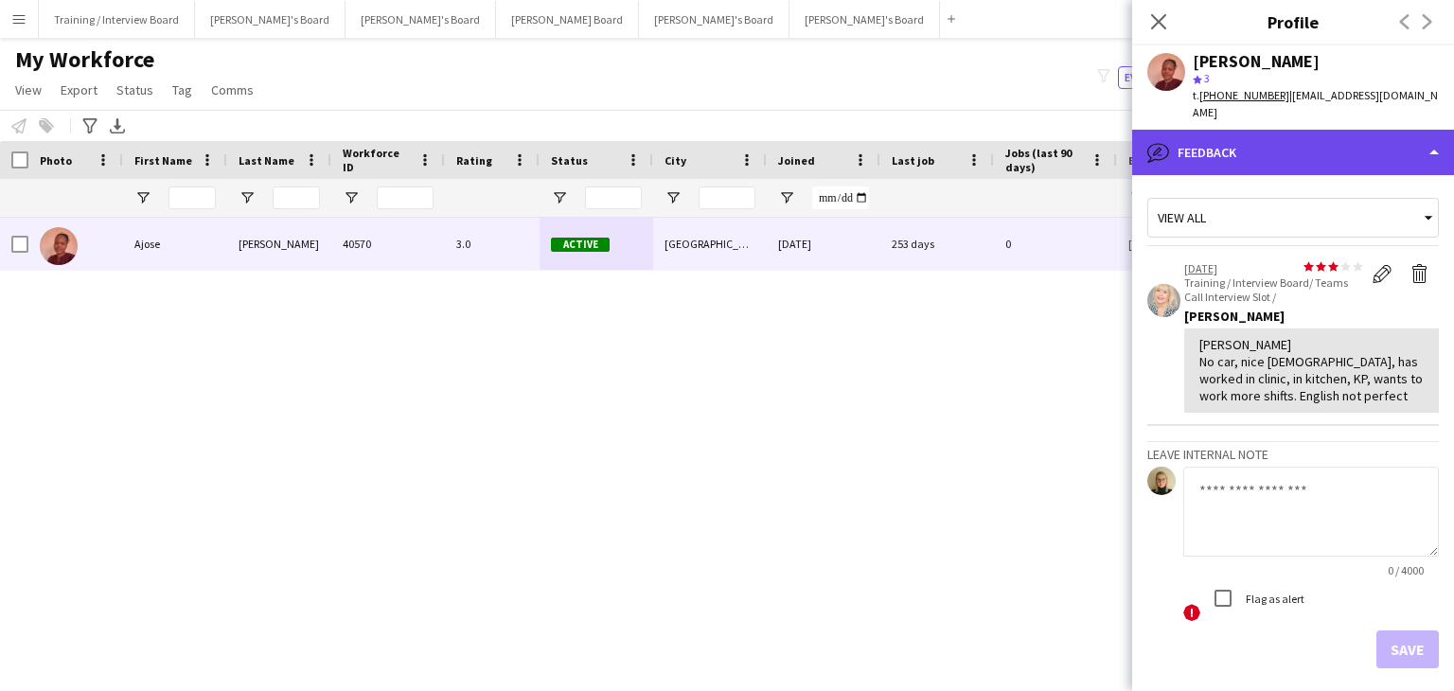
click at [1299, 133] on div "bubble-pencil Feedback" at bounding box center [1293, 152] width 322 height 45
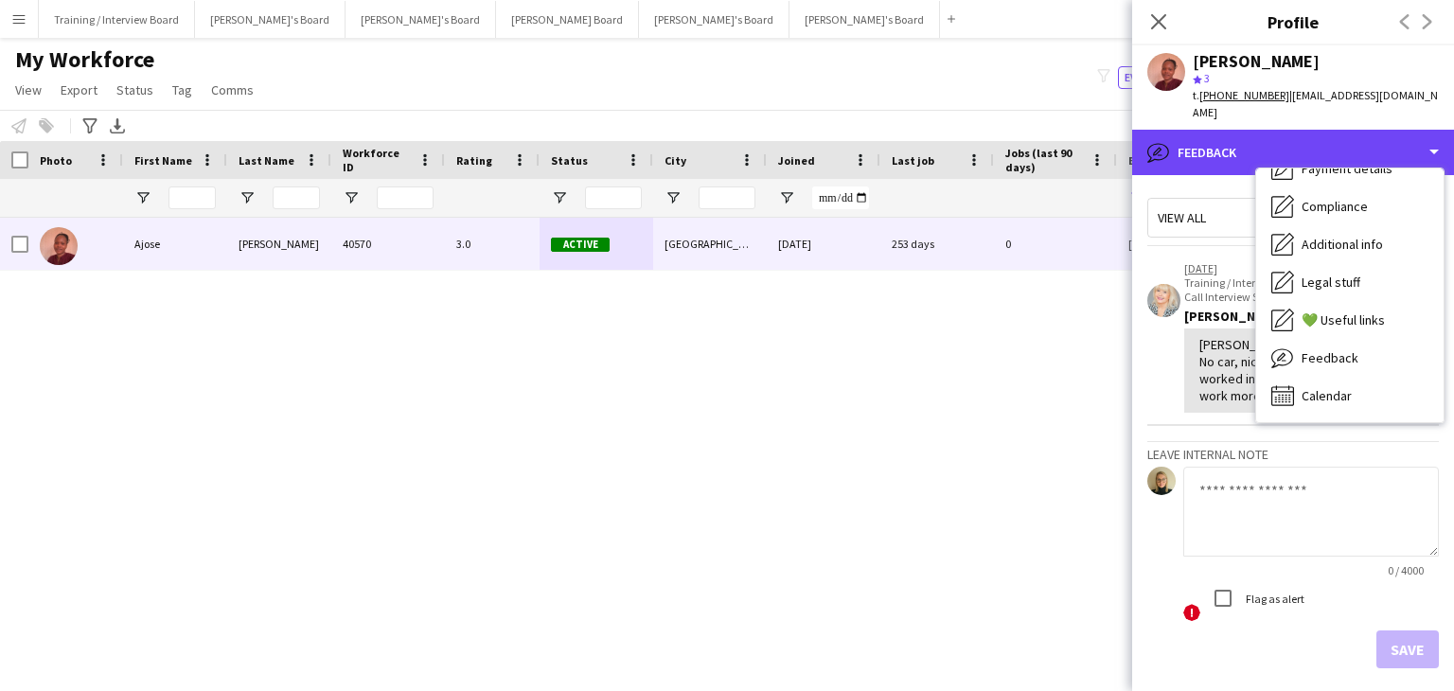
scroll to position [0, 0]
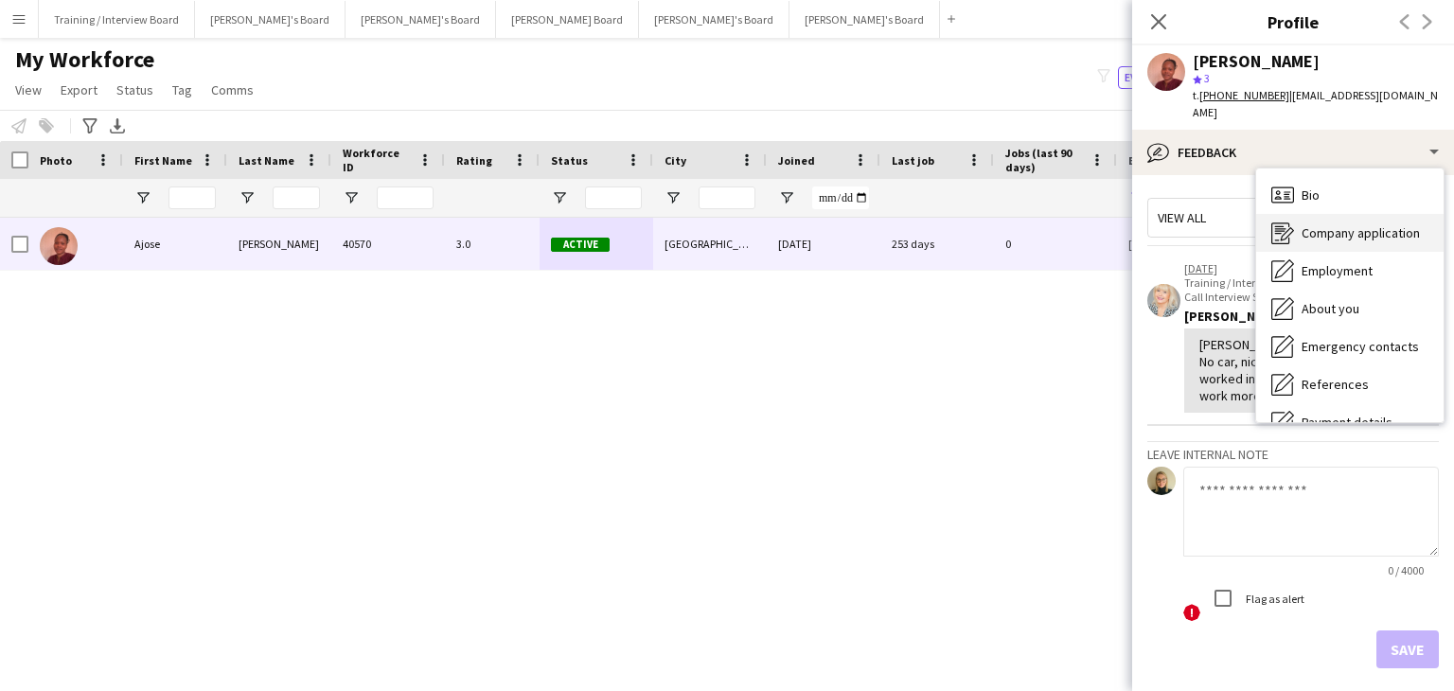
click at [1315, 224] on span "Company application" at bounding box center [1361, 232] width 118 height 17
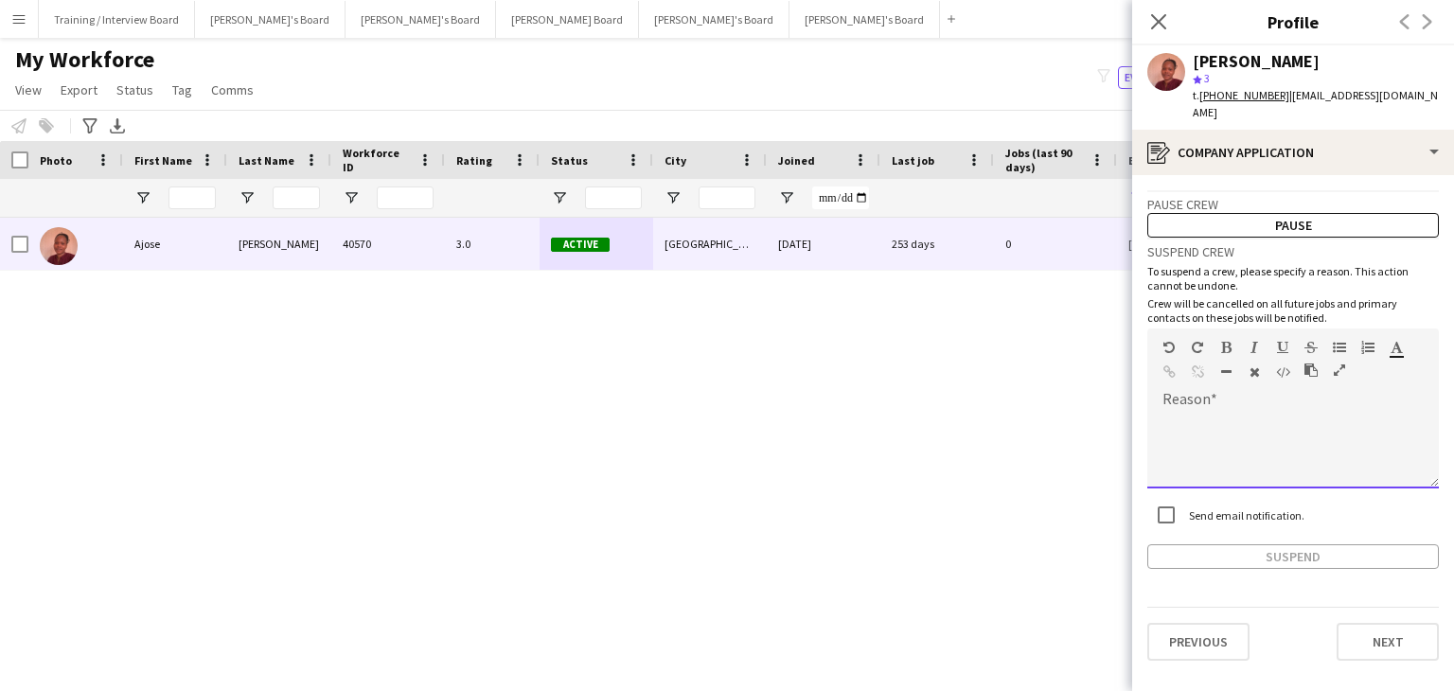
click at [1197, 400] on div at bounding box center [1293, 444] width 292 height 89
click at [1231, 413] on div "***" at bounding box center [1293, 451] width 292 height 76
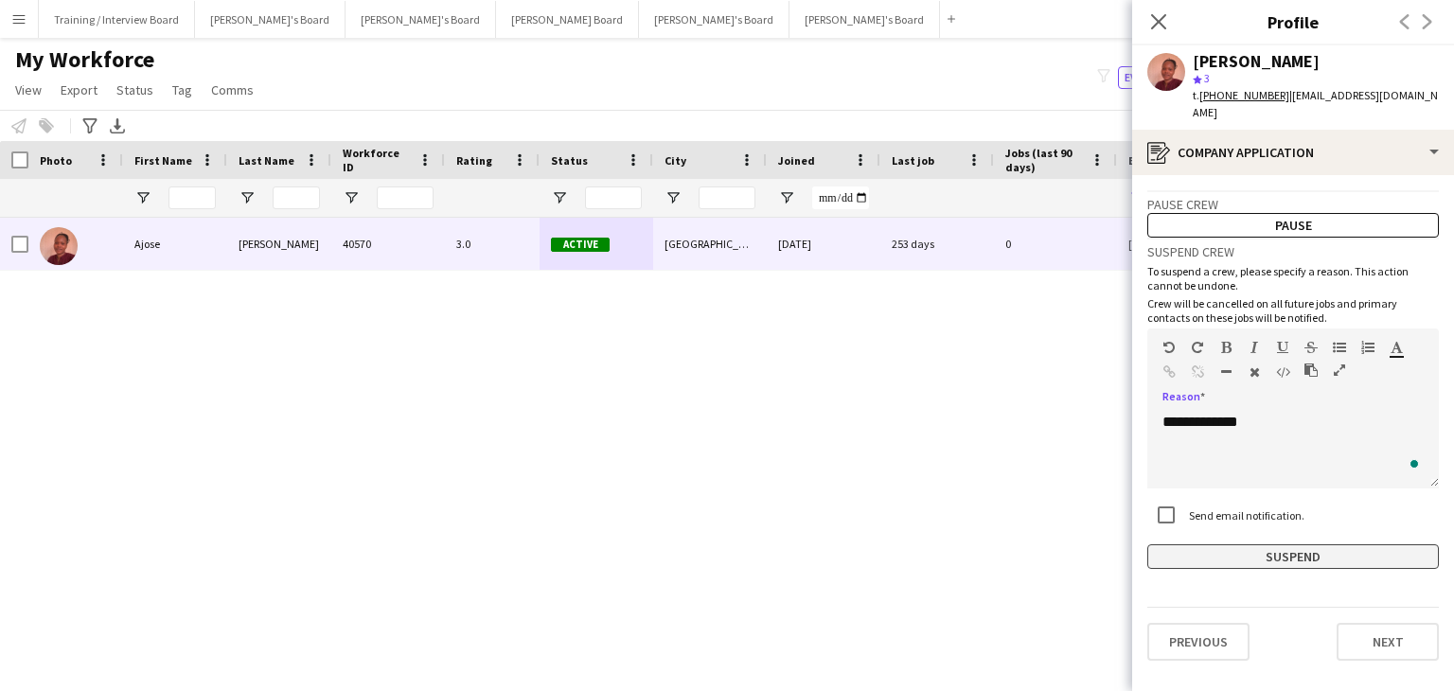
click at [1302, 544] on button "Suspend" at bounding box center [1293, 556] width 292 height 25
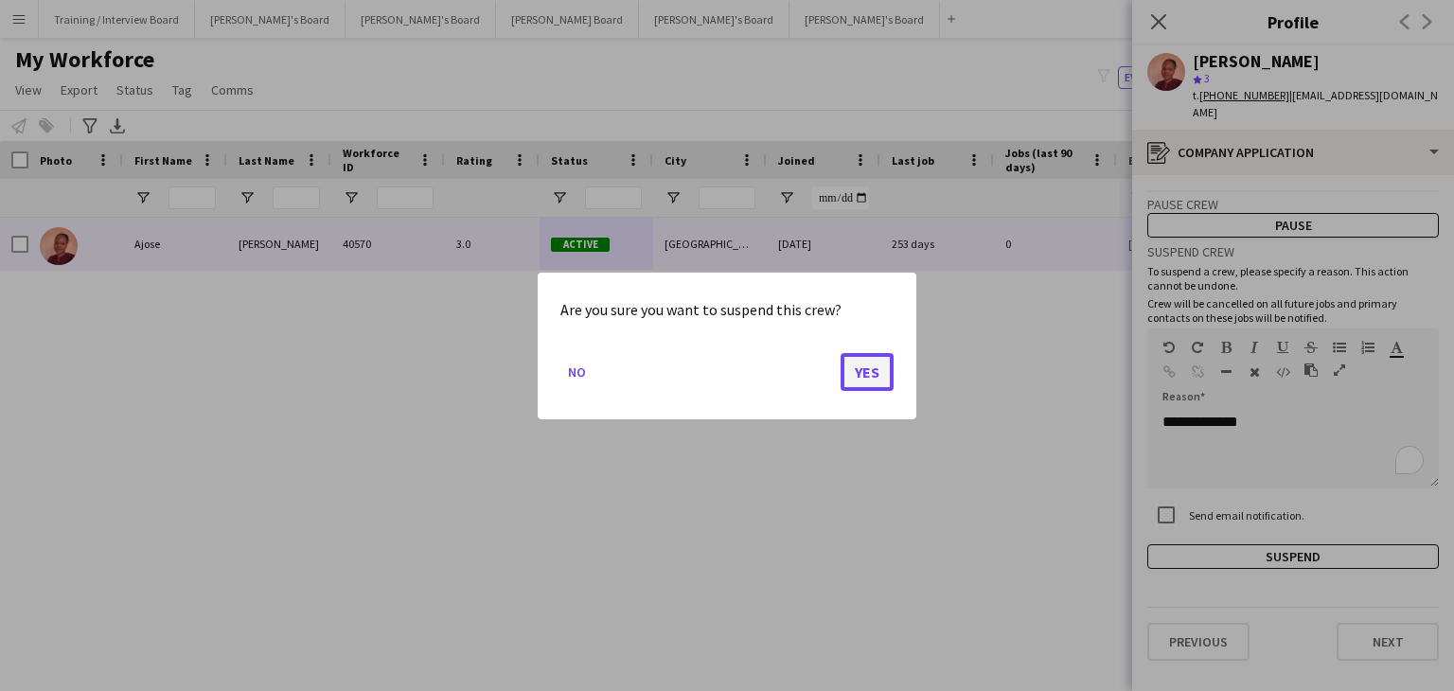
click at [874, 371] on button "Yes" at bounding box center [867, 371] width 53 height 38
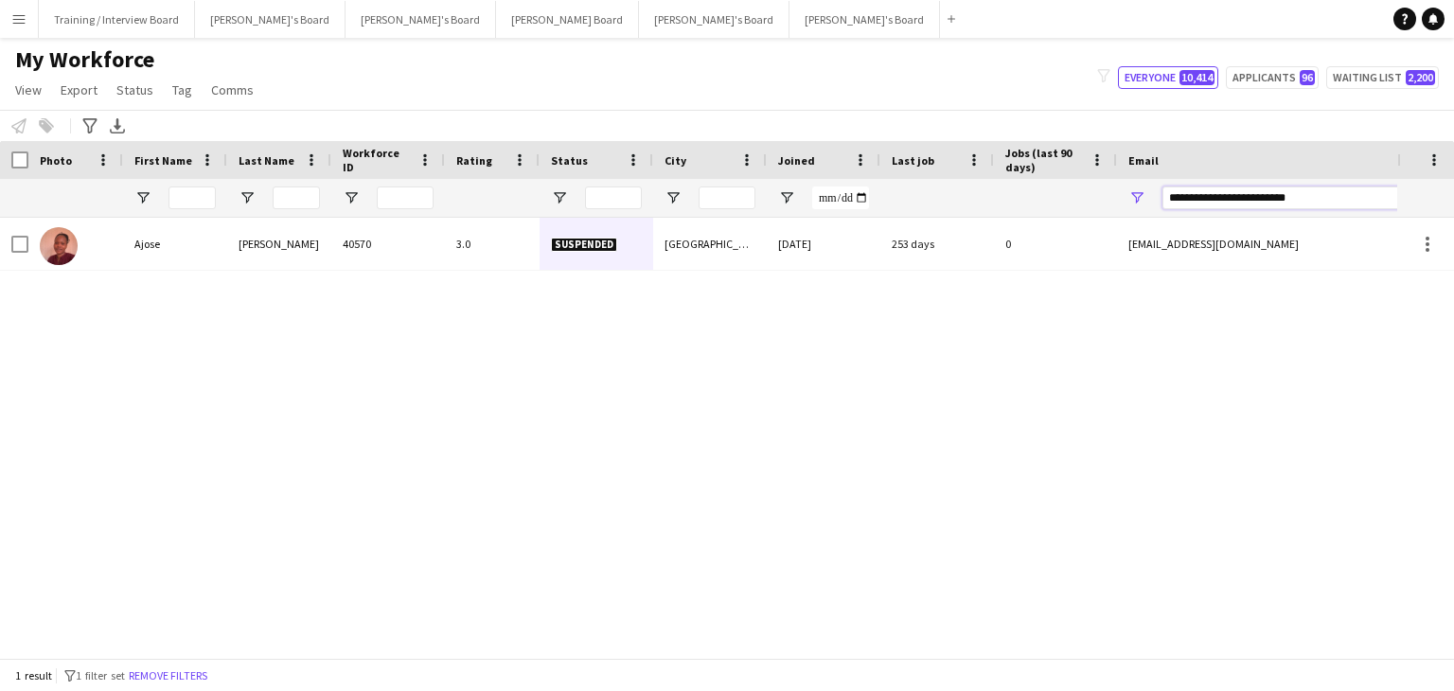
drag, startPoint x: 1316, startPoint y: 200, endPoint x: 898, endPoint y: 215, distance: 417.8
click at [898, 215] on div at bounding box center [1026, 198] width 2052 height 38
